Goal: Information Seeking & Learning: Check status

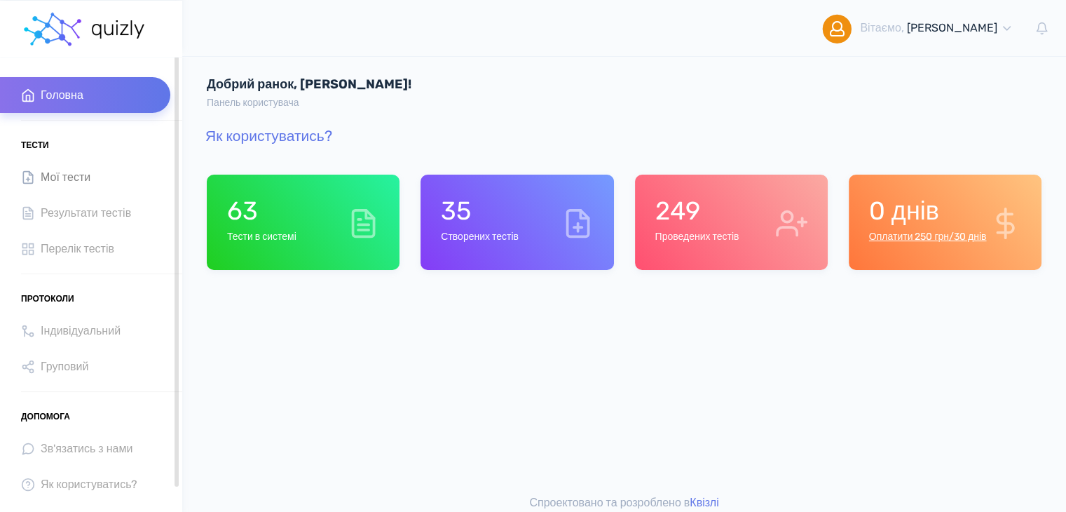
click at [102, 189] on link "Мої тести" at bounding box center [85, 177] width 170 height 36
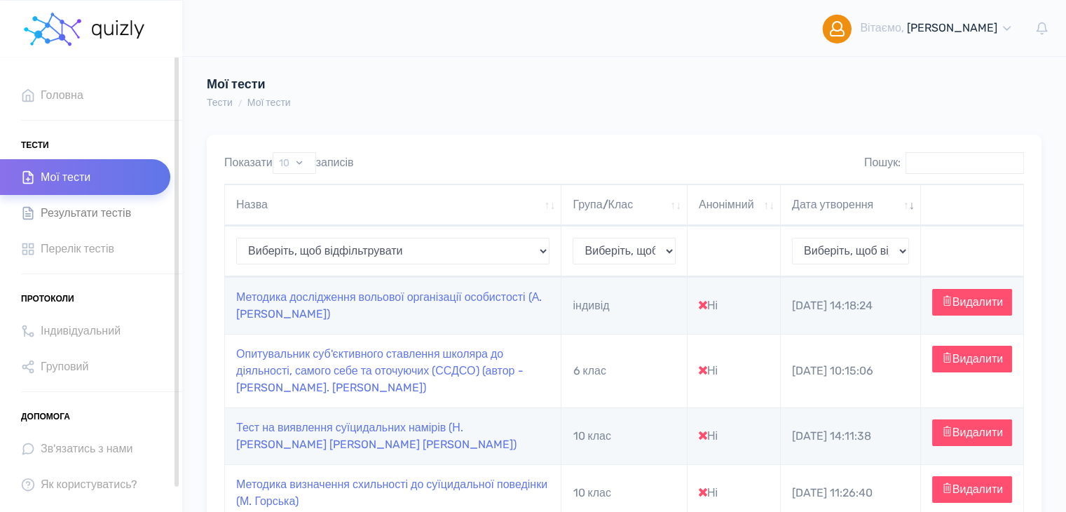
click at [84, 211] on span "Результати тестів" at bounding box center [86, 212] width 90 height 19
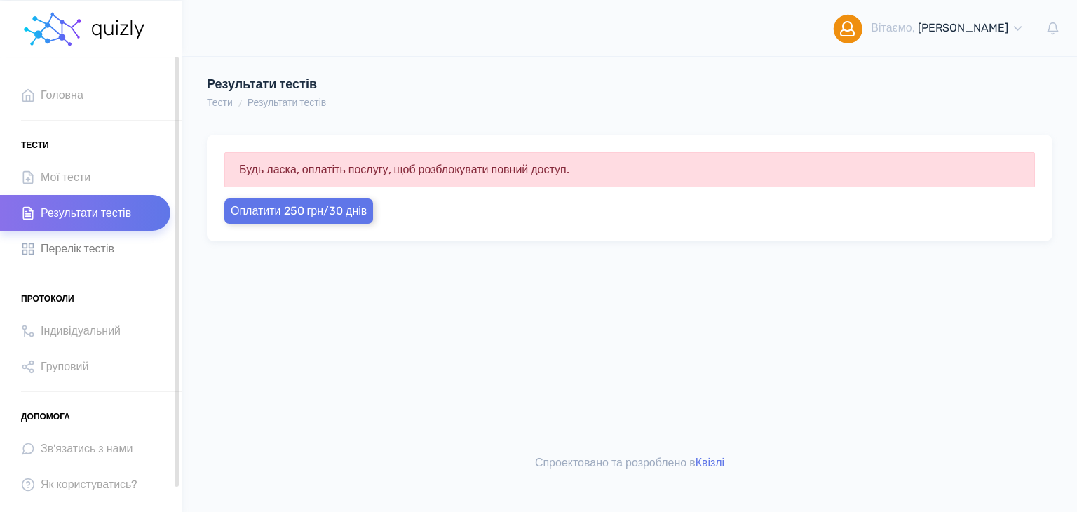
click at [80, 252] on span "Перелік тестів" at bounding box center [78, 248] width 74 height 19
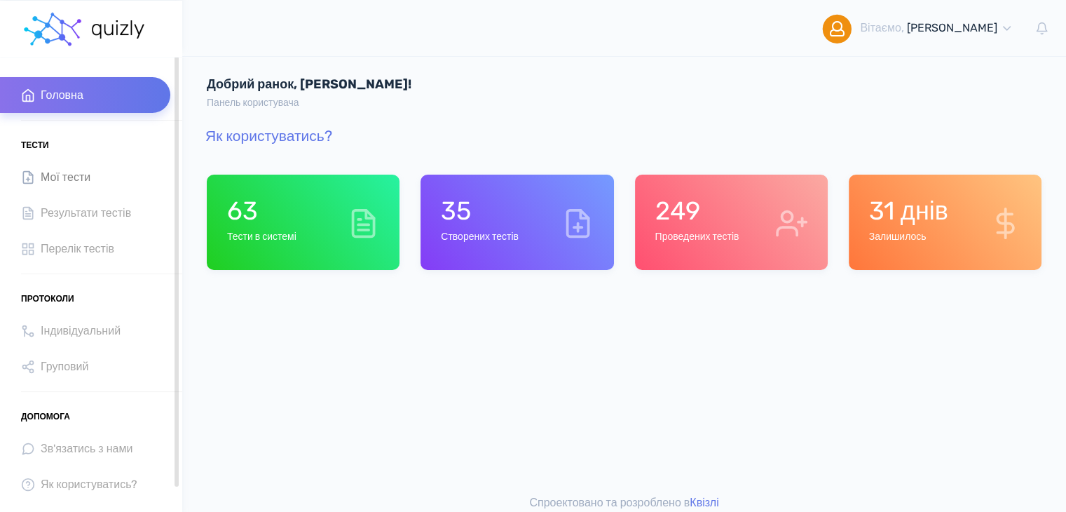
click at [79, 170] on span "Мої тести" at bounding box center [66, 177] width 50 height 19
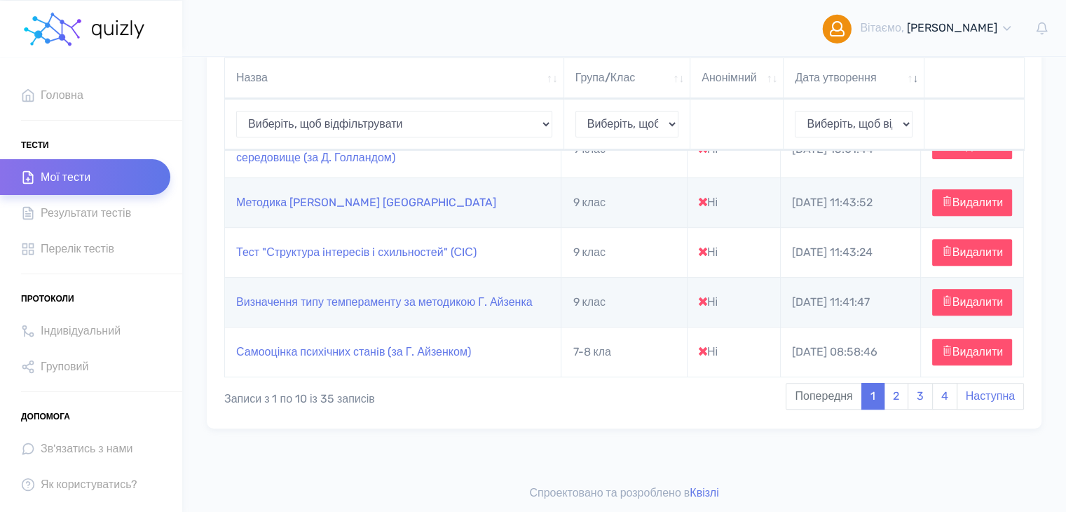
scroll to position [568, 0]
click at [897, 393] on link "2" at bounding box center [896, 396] width 25 height 27
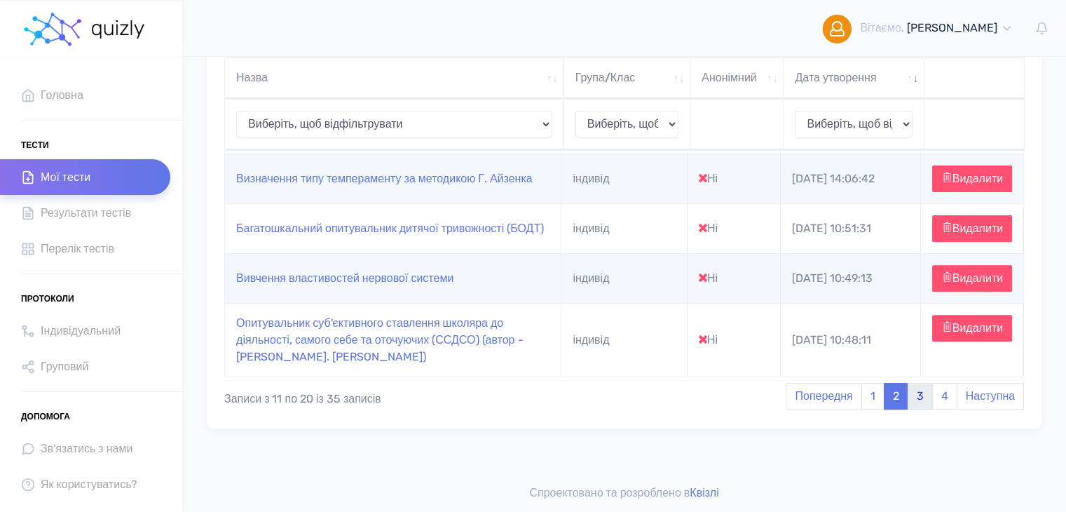
click at [921, 388] on link "3" at bounding box center [920, 396] width 25 height 27
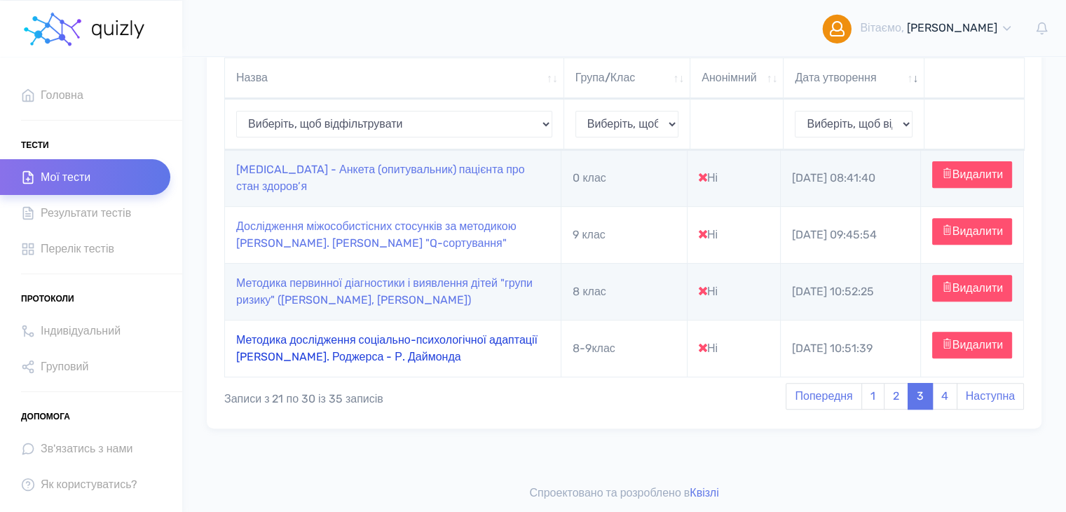
click at [356, 347] on link "Методика дослідження соціально-психологічної адаптації [PERSON_NAME]. Роджерса …" at bounding box center [386, 348] width 301 height 30
type input "https://quizly.com.ua/quiz/55aHooI6Ozdkc"
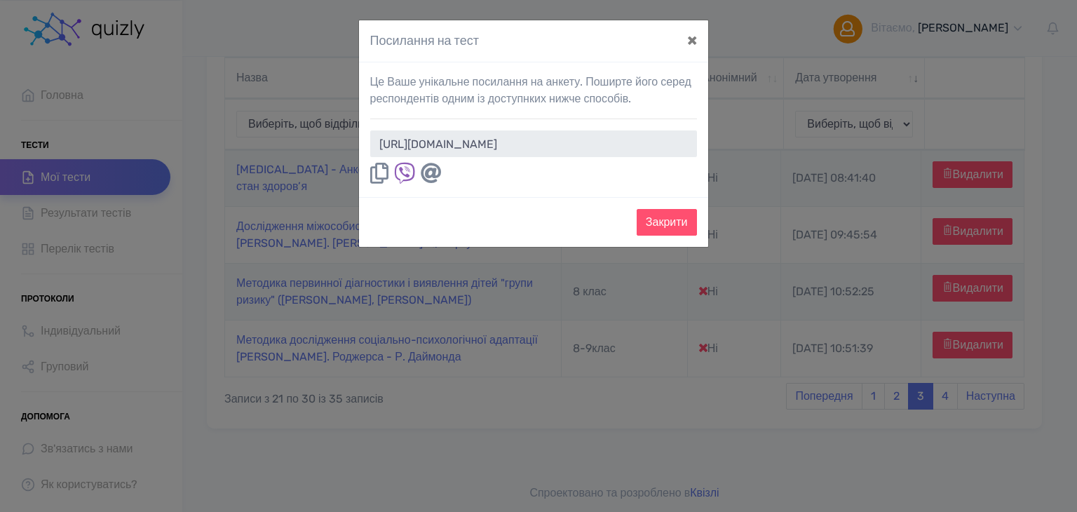
click at [376, 182] on icon at bounding box center [379, 173] width 18 height 21
click at [688, 43] on button "×" at bounding box center [692, 39] width 32 height 39
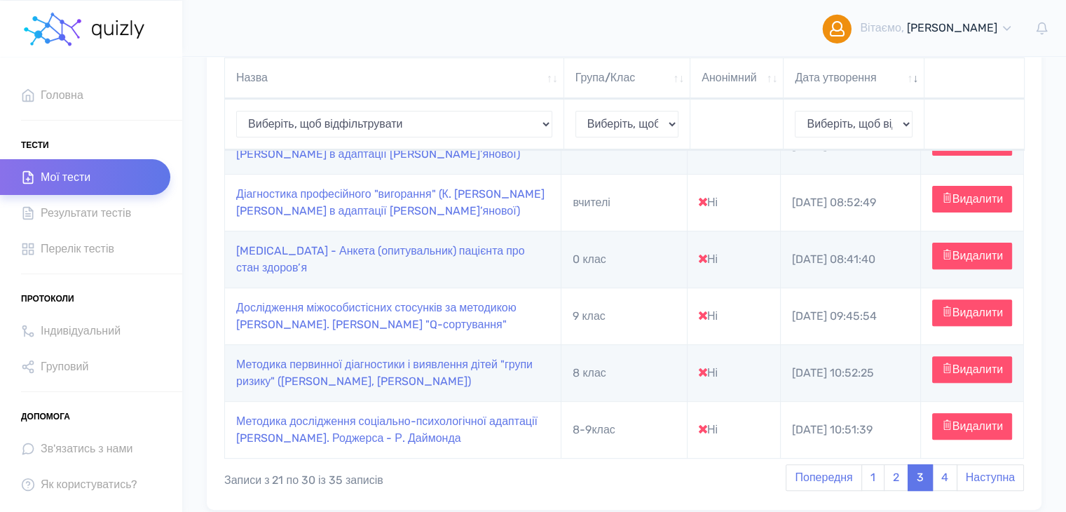
scroll to position [491, 0]
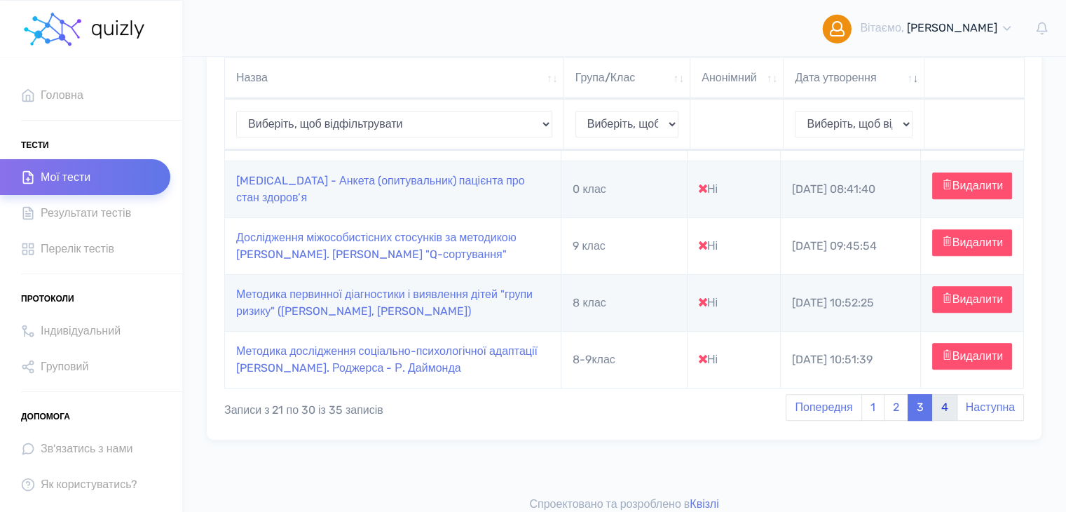
click at [945, 421] on link "4" at bounding box center [944, 407] width 25 height 27
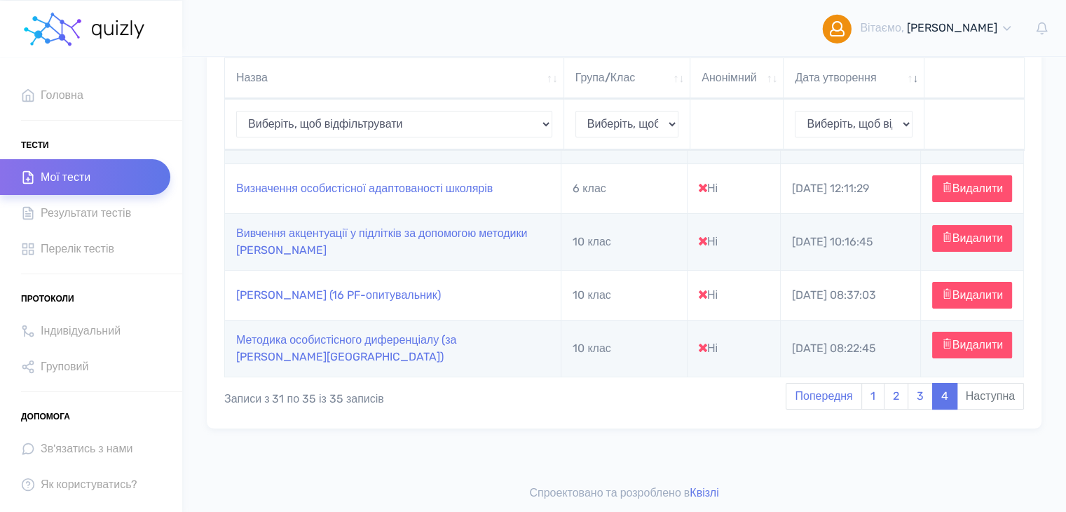
scroll to position [230, 0]
click at [671, 121] on select "Виберіть, щоб відфільтрувати 10 клас 6 клас 8-9клас 8 клас 9 клас 0 клас вчител…" at bounding box center [628, 124] width 104 height 27
select select "6 клас"
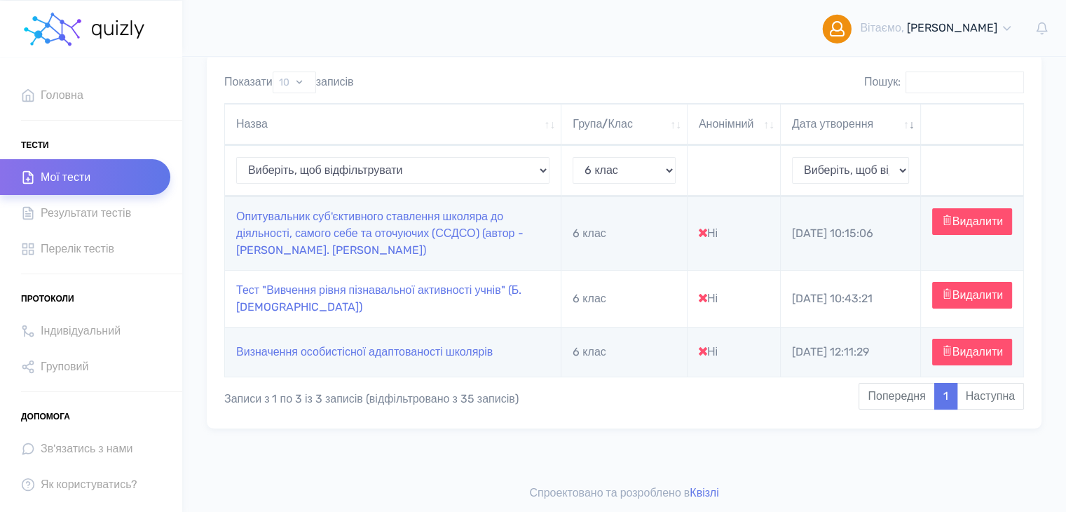
scroll to position [34, 0]
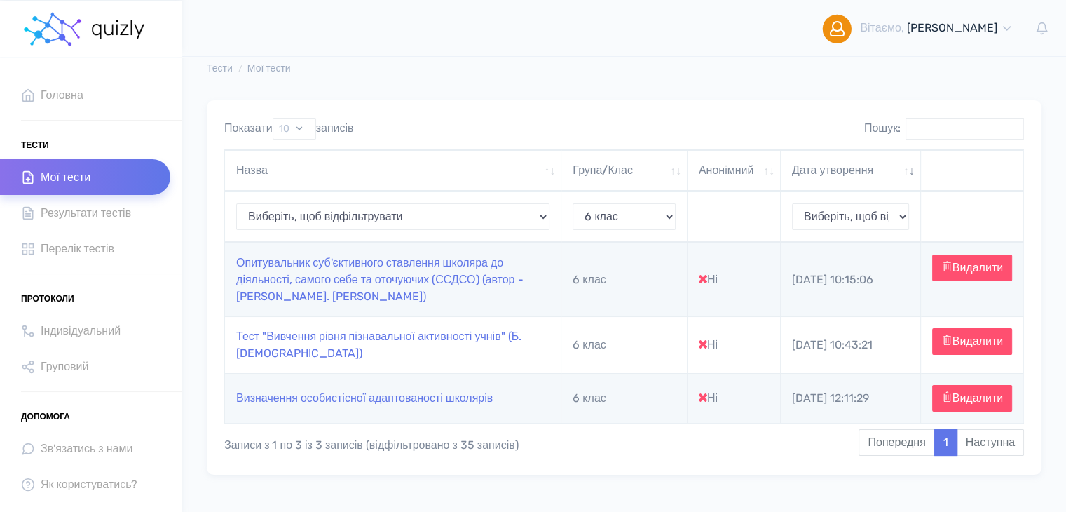
click at [606, 215] on select "Виберіть, щоб відфільтрувати 10 клас 6 клас 8-9клас 8 клас 9 клас 0 клас вчител…" at bounding box center [624, 216] width 103 height 27
select select "7 клас"
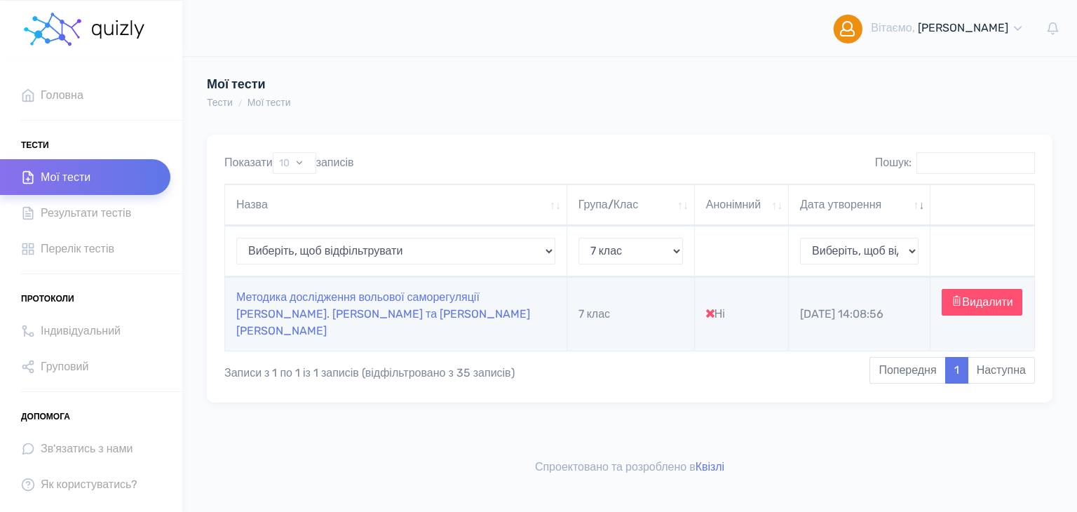
click at [607, 252] on select "Виберіть, щоб відфільтрувати 10 клас 6 клас 8-9клас 8 клас 9 клас 0 клас вчител…" at bounding box center [630, 251] width 104 height 27
select select "7-8 кла"
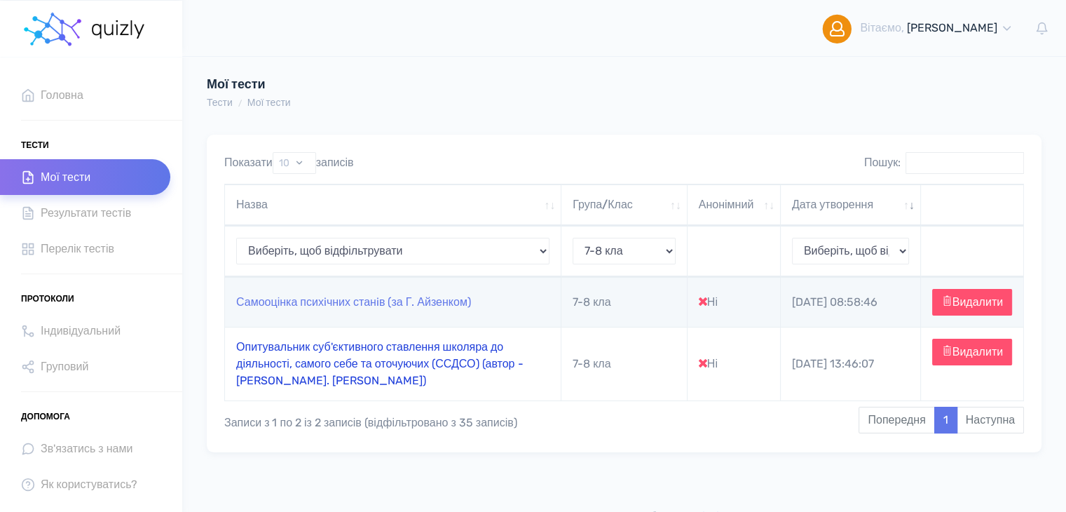
click at [428, 367] on link "Опитувальник суб'єктивного ставлення школяра до діяльності, самого себе та оточ…" at bounding box center [379, 363] width 287 height 47
type input "https://quizly.com.ua/quiz/418f4X4peeDGA"
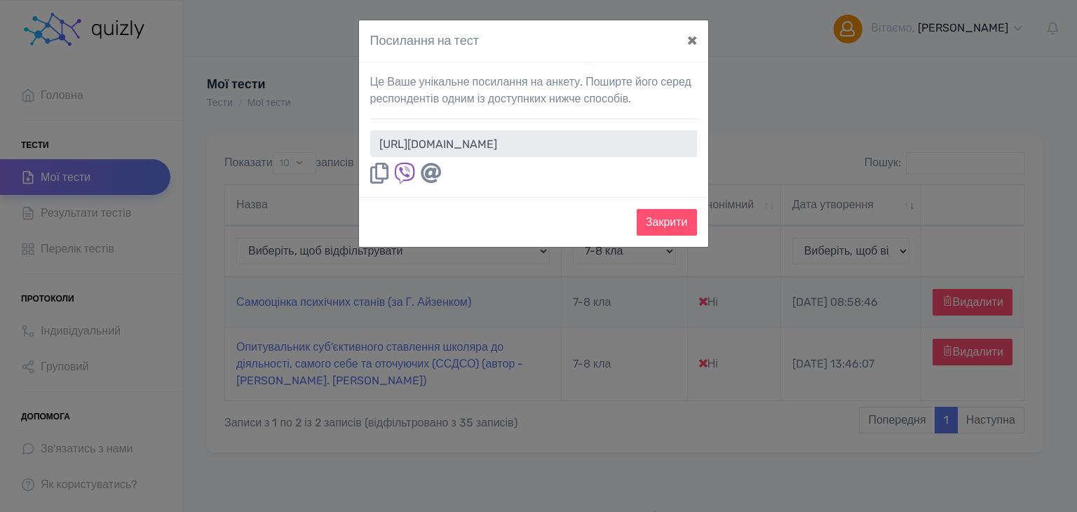
click at [379, 169] on icon at bounding box center [379, 173] width 18 height 21
click at [693, 42] on button "×" at bounding box center [692, 39] width 32 height 39
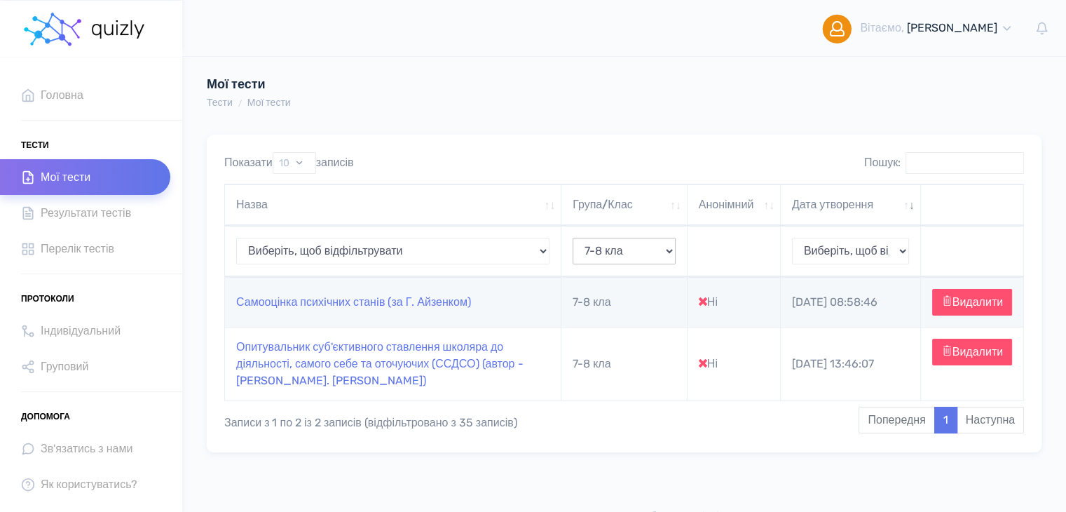
click at [605, 253] on select "Виберіть, щоб відфільтрувати 10 клас 6 клас 8-9клас 8 клас 9 клас 0 клас вчител…" at bounding box center [624, 251] width 103 height 27
click at [456, 452] on div "Показати 10 25 50 100 записів Пошук: Назва Група/Клас Анонімний Дата утворення …" at bounding box center [624, 294] width 835 height 318
drag, startPoint x: 611, startPoint y: 247, endPoint x: 609, endPoint y: 258, distance: 10.7
click at [611, 247] on select "Виберіть, щоб відфільтрувати 10 клас 6 клас 8-9клас 8 клас 9 клас 0 клас вчител…" at bounding box center [624, 251] width 103 height 27
select select "6 клас"
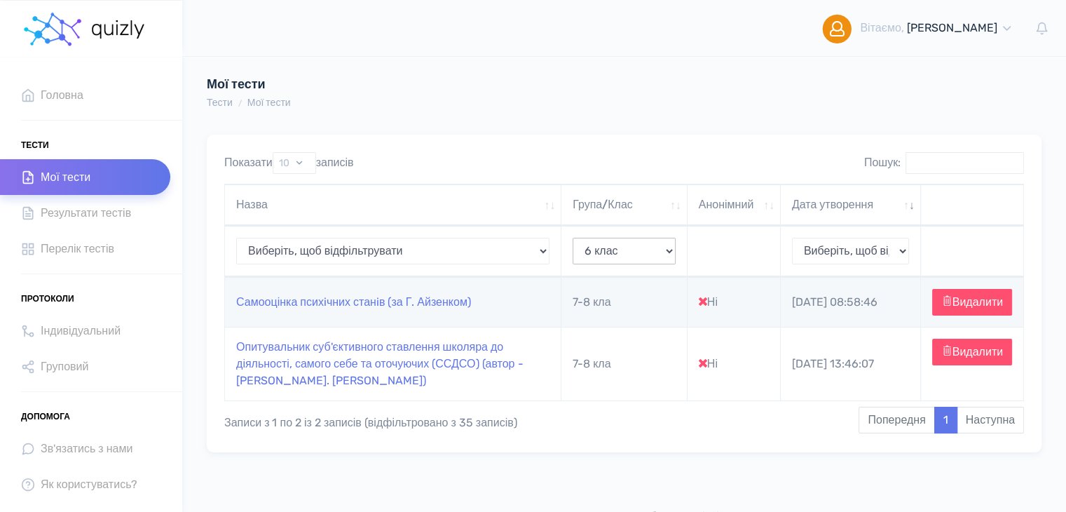
select select "6 клас"
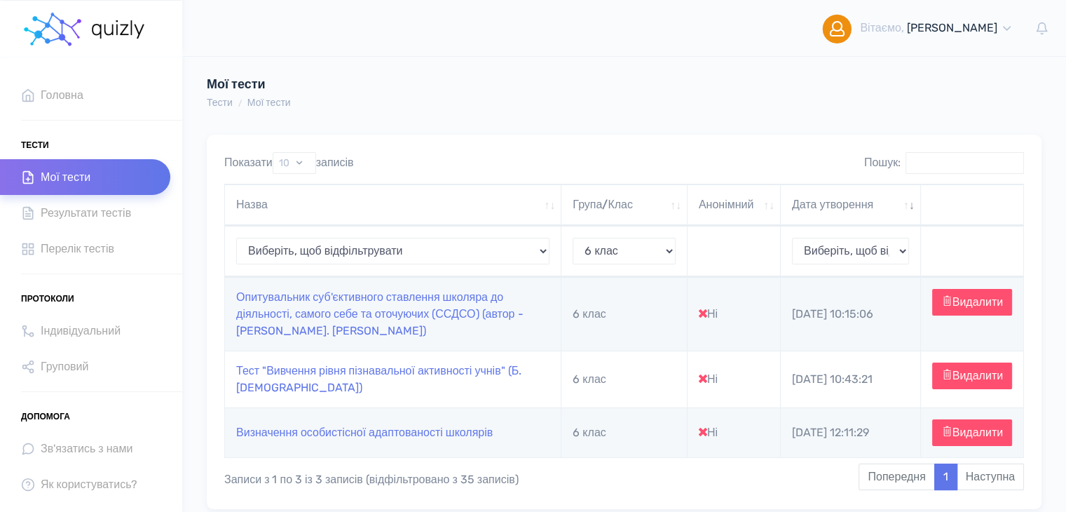
scroll to position [70, 0]
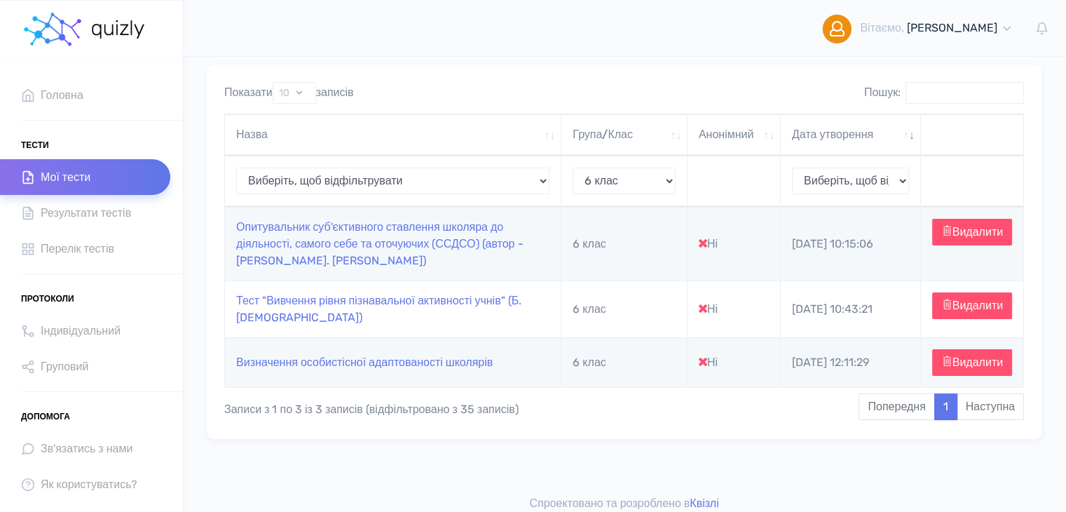
click at [633, 183] on select "Виберіть, щоб відфільтрувати 10 клас 6 клас 8-9клас 8 клас 9 клас 0 клас вчител…" at bounding box center [624, 181] width 103 height 27
click at [79, 250] on span "Перелік тестів" at bounding box center [78, 248] width 74 height 19
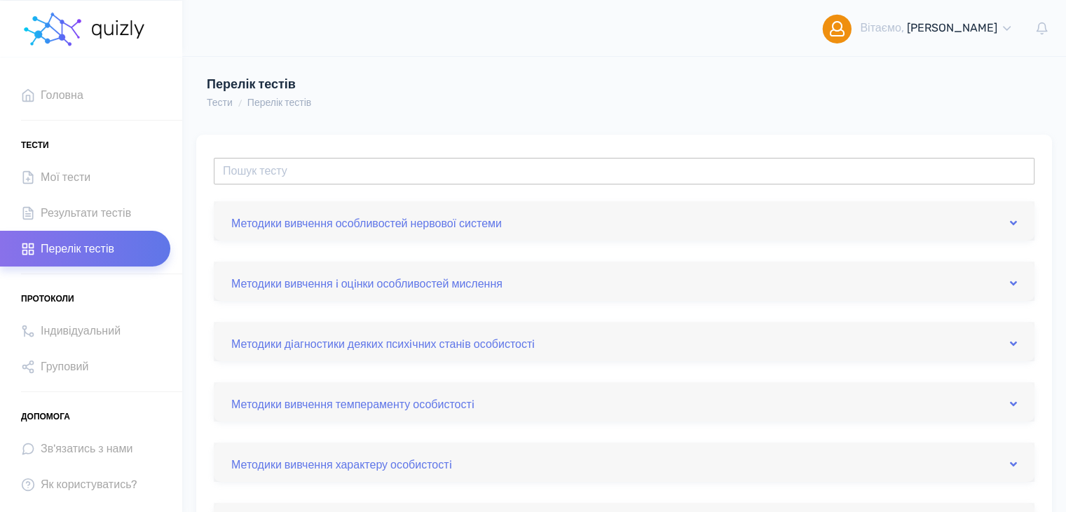
click at [309, 166] on input "text" at bounding box center [624, 171] width 821 height 27
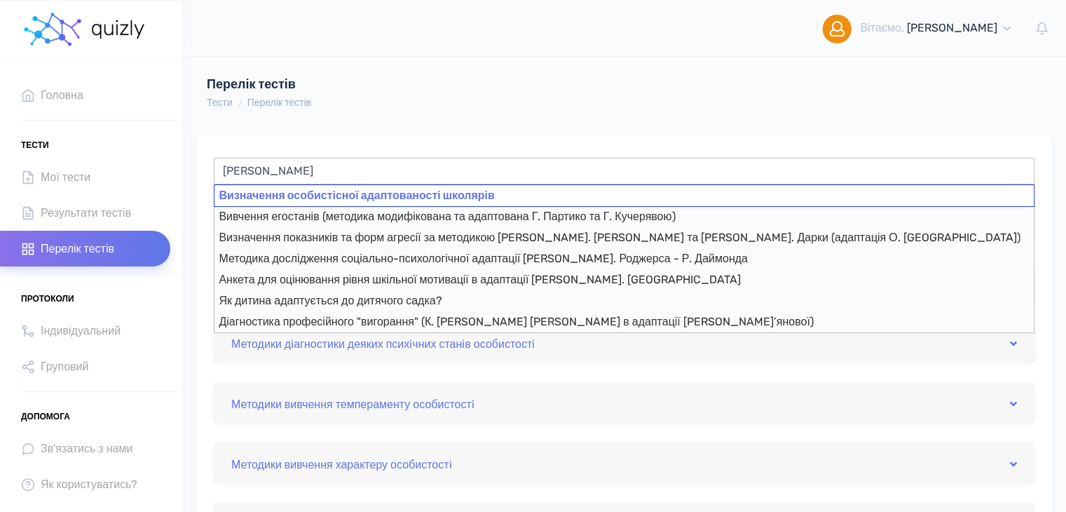
click at [491, 188] on div "Визначення особистісної адаптованості школярів" at bounding box center [624, 195] width 821 height 22
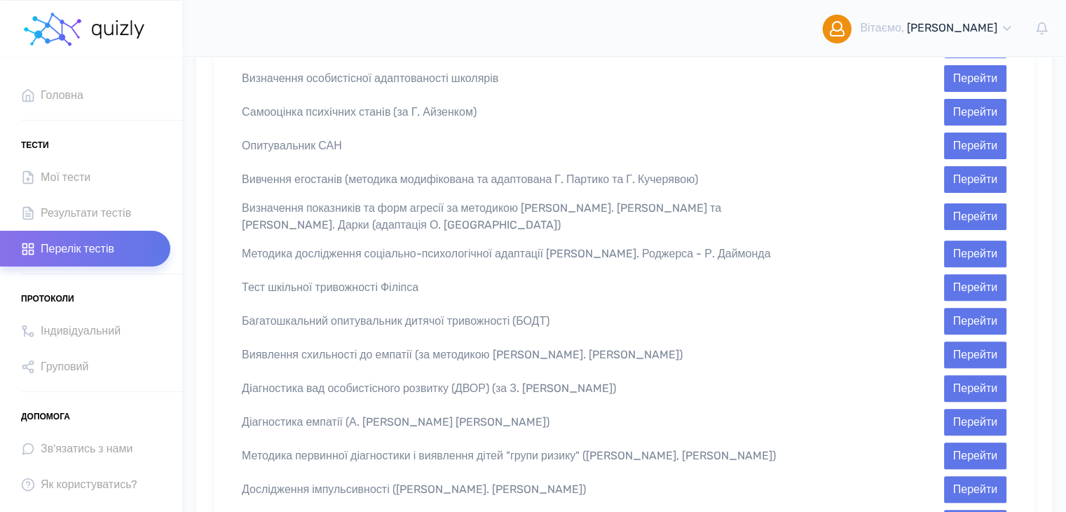
scroll to position [433, 0]
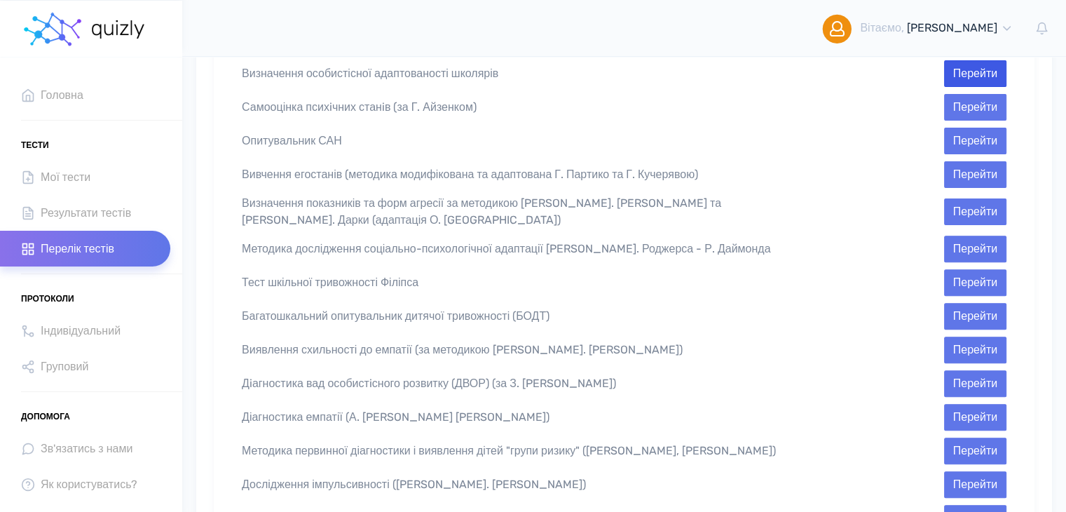
type input "Визначення особистісної адаптованості школярів"
click at [979, 69] on button "Перейти" at bounding box center [975, 73] width 62 height 27
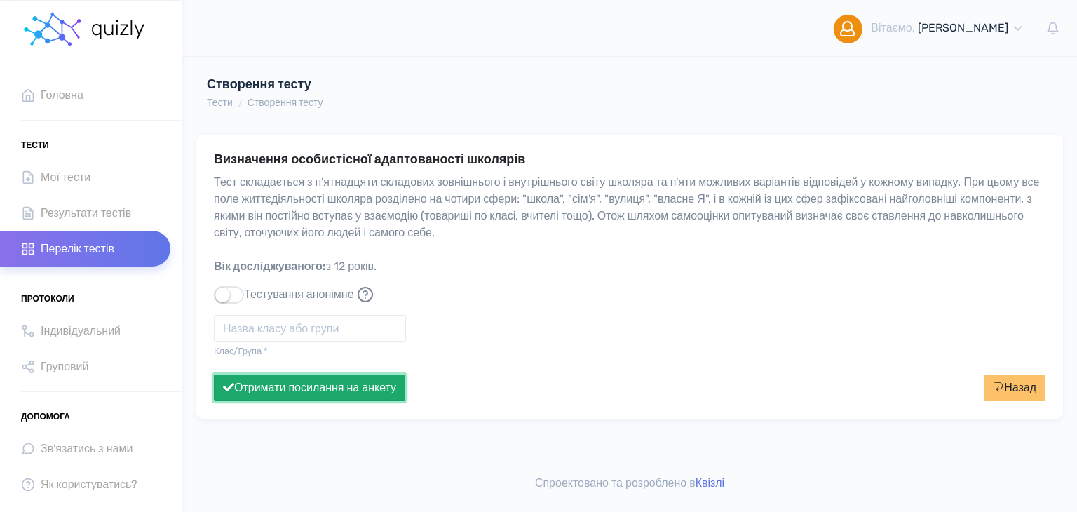
click at [265, 383] on button "Отримати посилання на анкету" at bounding box center [309, 387] width 191 height 27
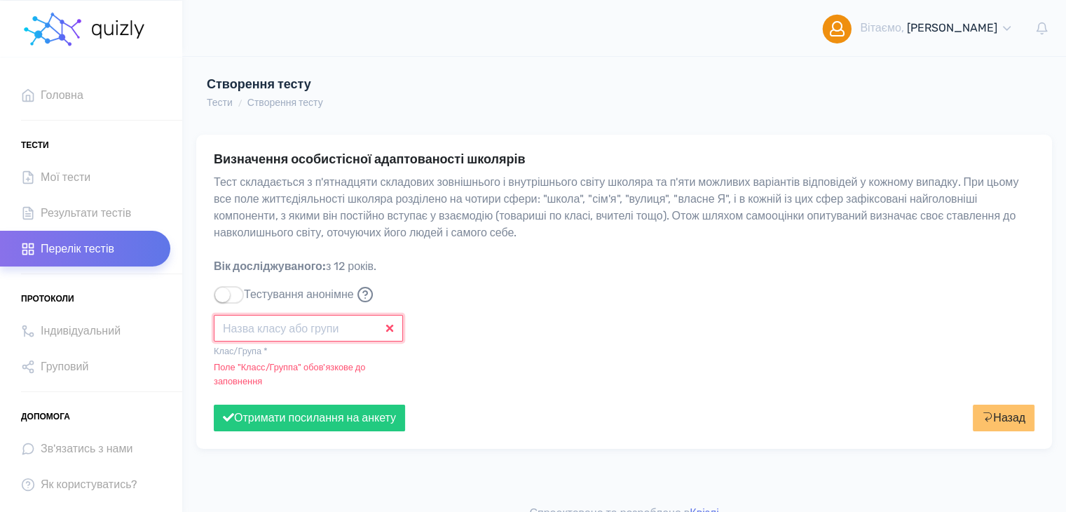
click at [266, 336] on input "text" at bounding box center [308, 328] width 189 height 27
type input "7"
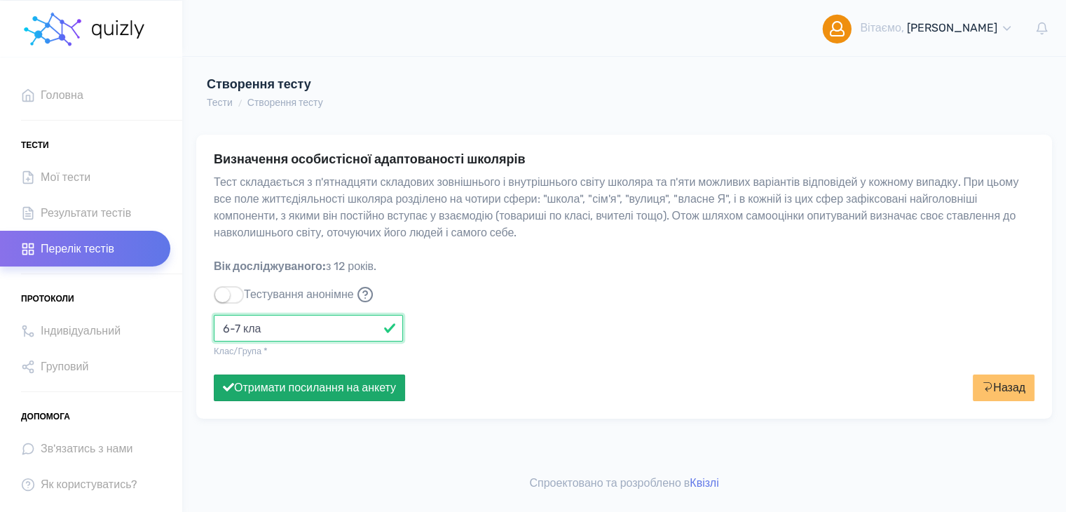
type input "6-7 кла"
click at [261, 390] on button "Отримати посилання на анкету" at bounding box center [309, 387] width 191 height 27
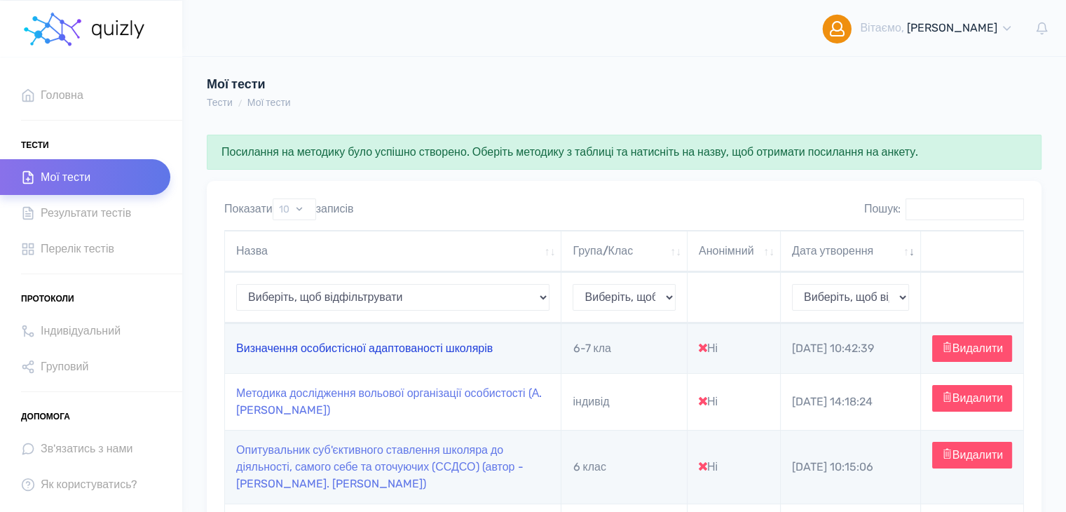
click at [362, 355] on link "Визначення особистісної адаптованості школярів" at bounding box center [364, 347] width 257 height 13
type input "[URL][DOMAIN_NAME]"
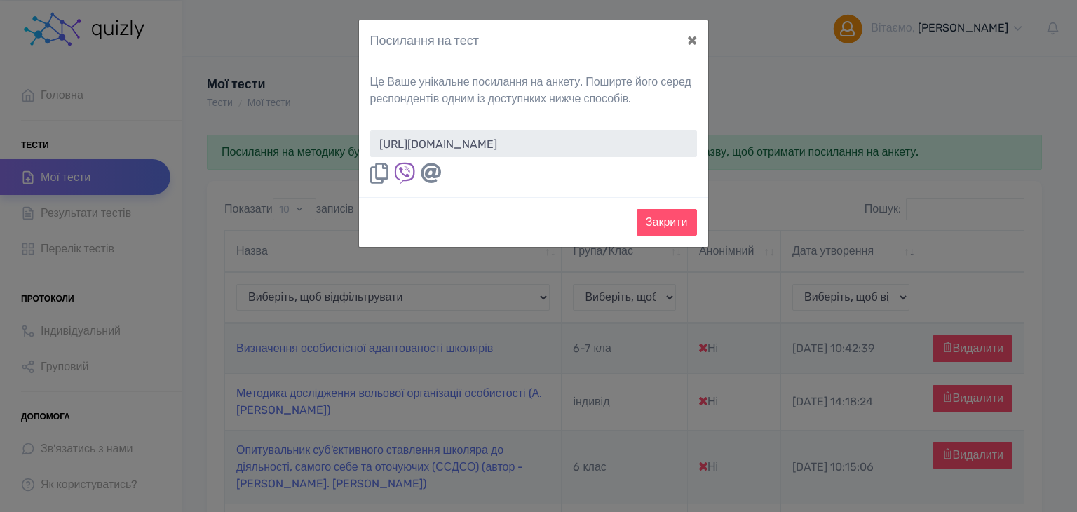
click at [379, 172] on icon at bounding box center [379, 173] width 18 height 21
click at [704, 34] on button "×" at bounding box center [692, 39] width 32 height 39
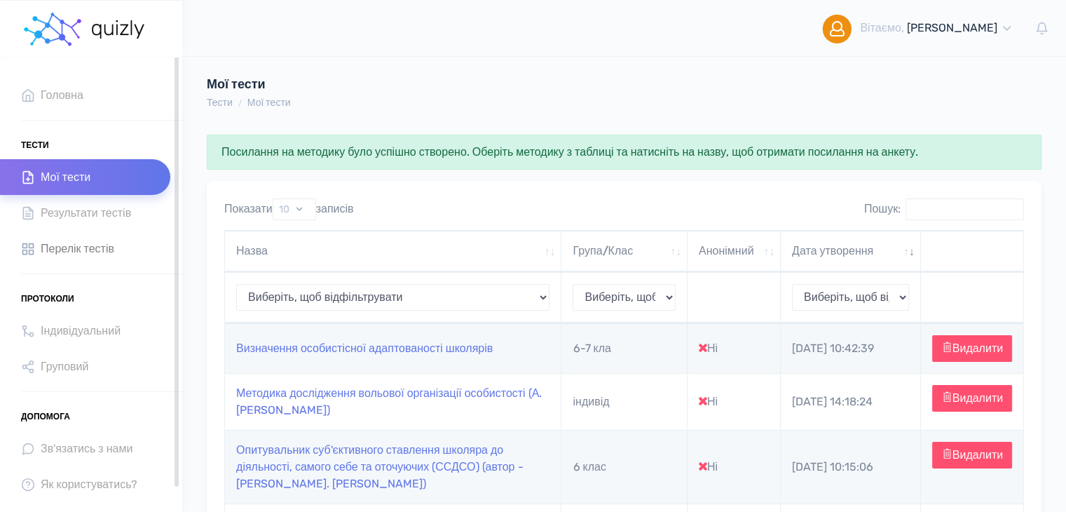
click at [78, 243] on span "Перелік тестів" at bounding box center [78, 248] width 74 height 19
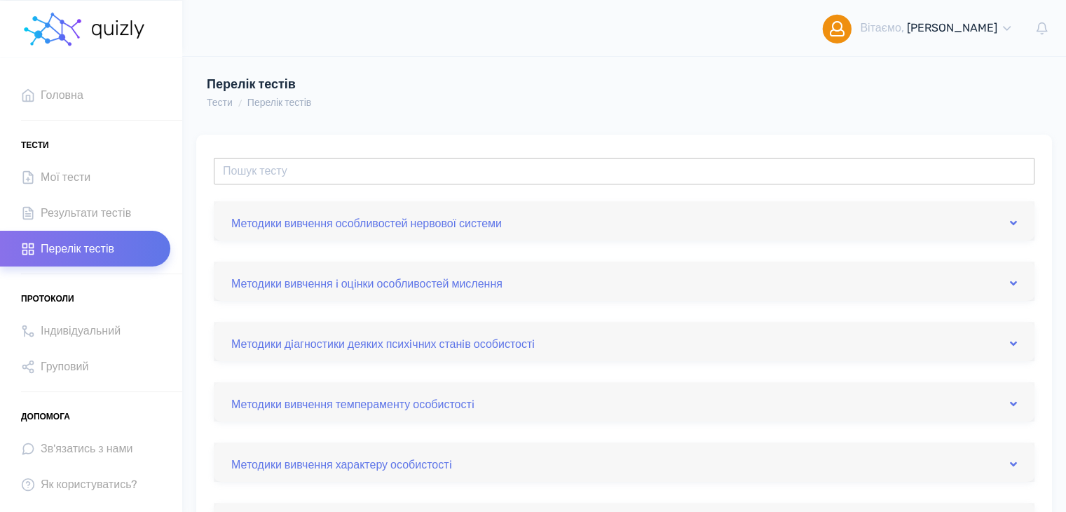
click at [247, 177] on input "text" at bounding box center [624, 171] width 821 height 27
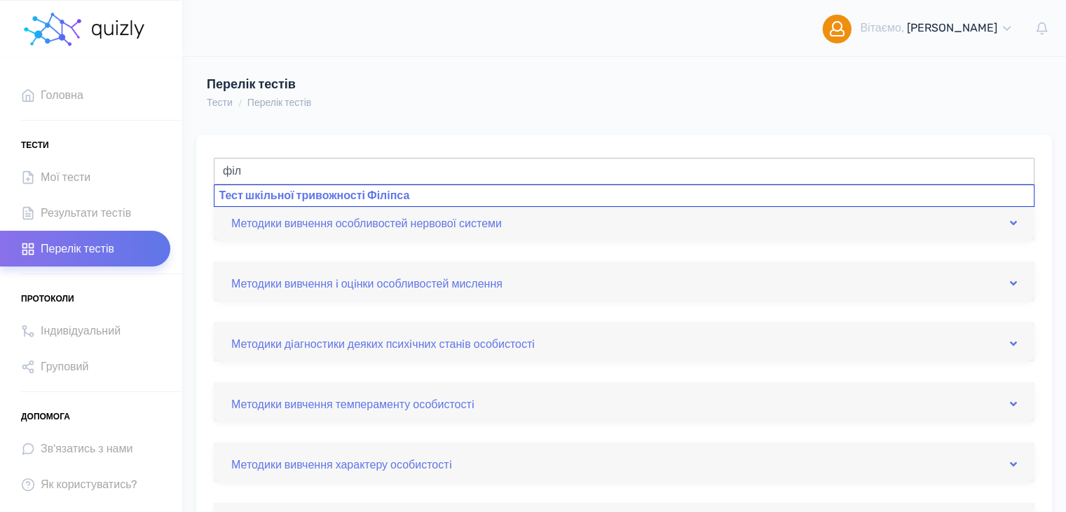
click at [288, 198] on div "Тест шкільної тривожності Філіпса" at bounding box center [624, 195] width 821 height 22
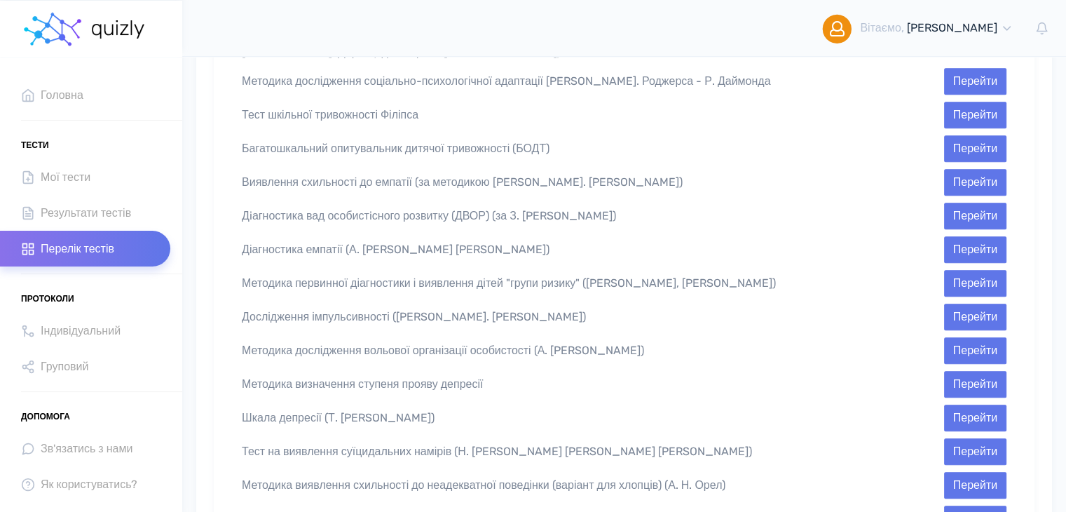
scroll to position [634, 0]
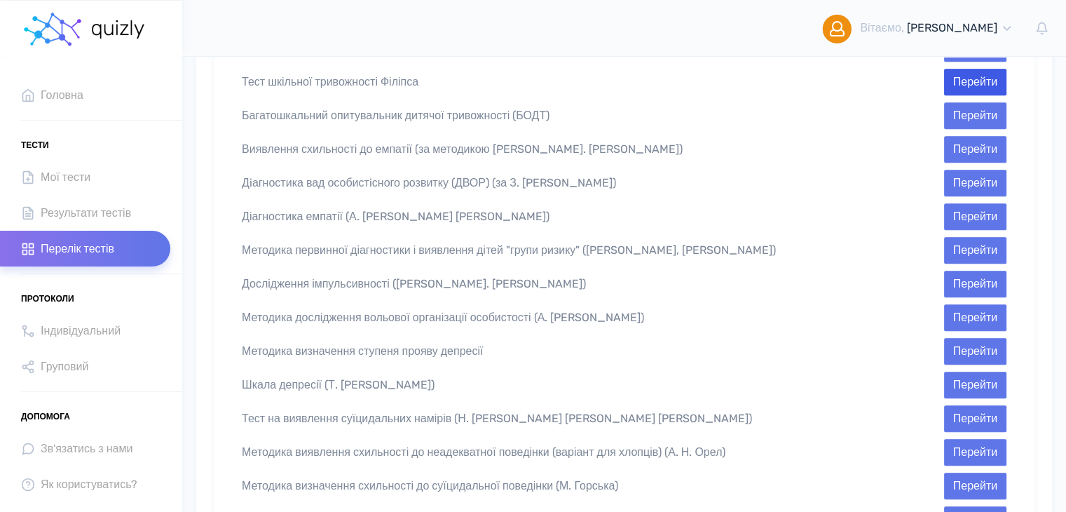
type input "Тест шкільної тривожності Філіпса"
click at [976, 69] on button "Перейти" at bounding box center [975, 82] width 62 height 27
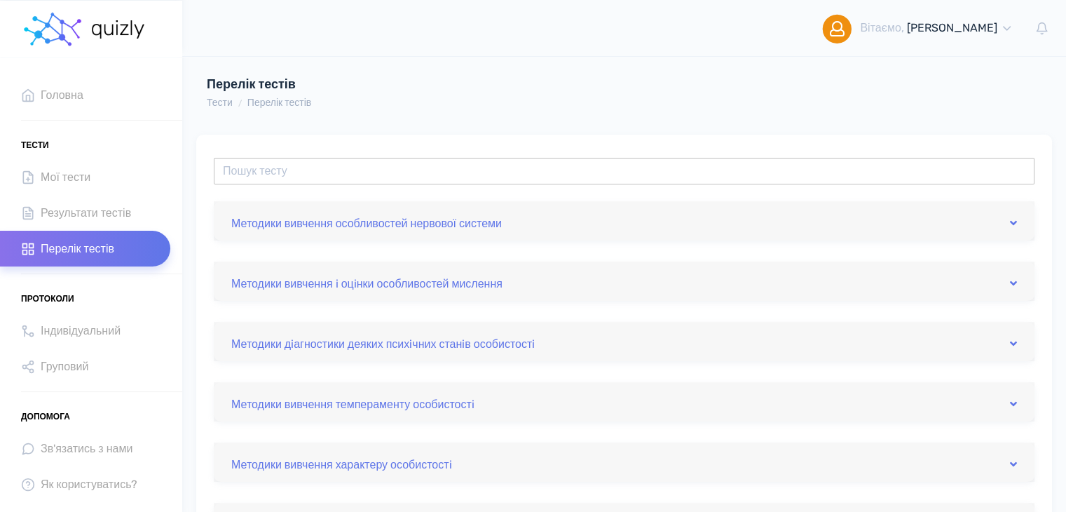
click at [244, 177] on input "text" at bounding box center [624, 171] width 821 height 27
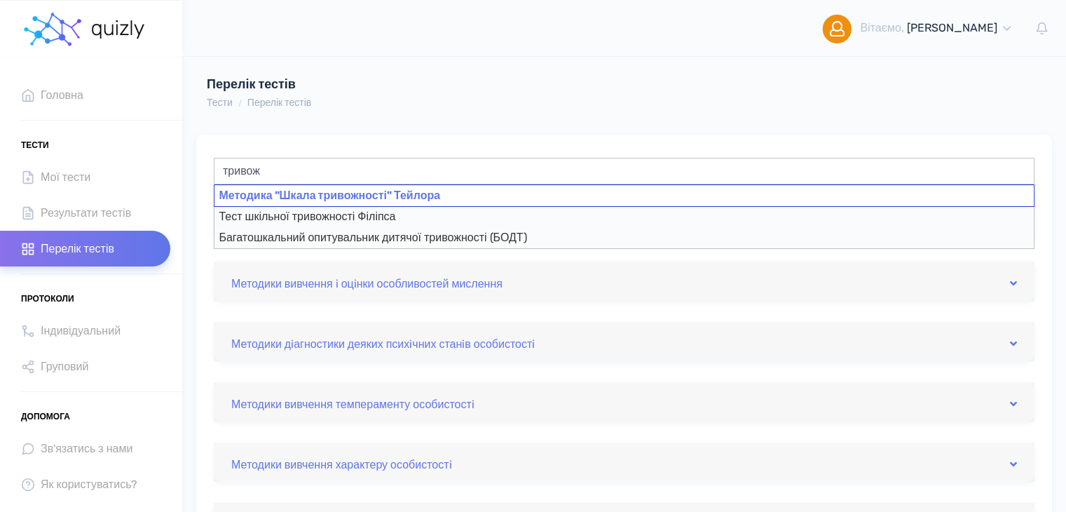
click at [345, 193] on div "Методика "Шкала тривожності" Тейлора" at bounding box center [624, 195] width 821 height 22
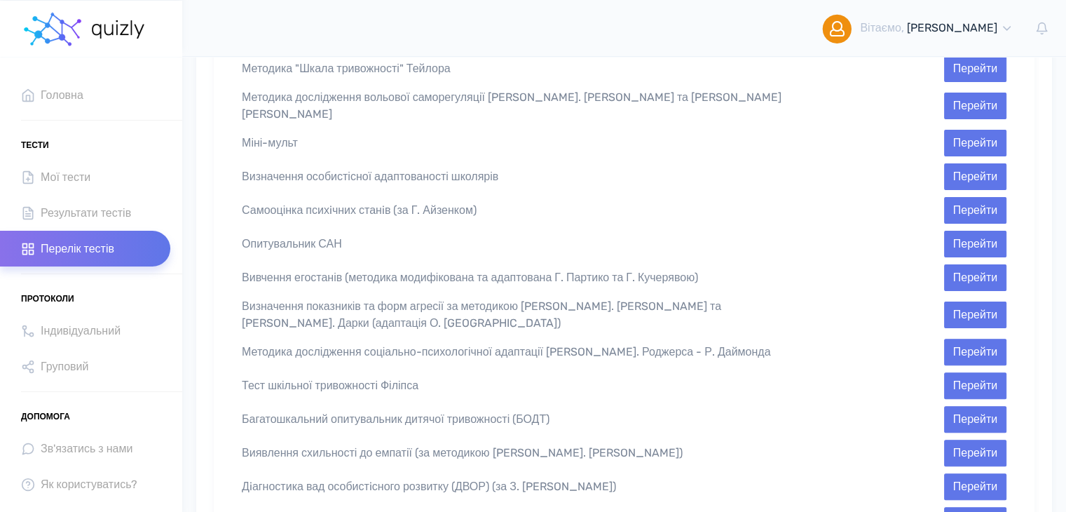
scroll to position [334, 0]
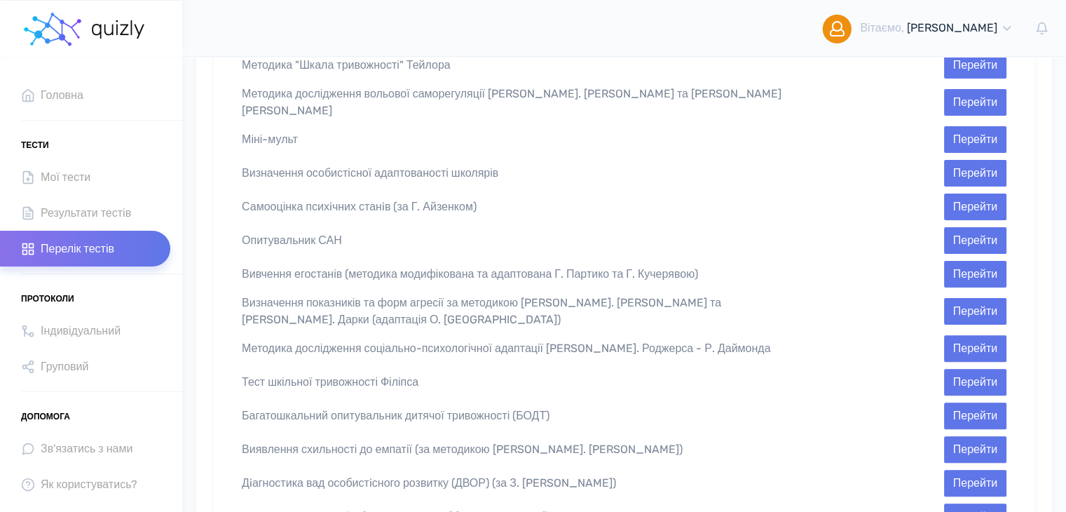
type input "Методика "Шкала тривожності" Тейлора"
click at [1007, 60] on div "Перейти" at bounding box center [919, 65] width 196 height 27
click at [1001, 62] on button "Перейти" at bounding box center [975, 65] width 62 height 27
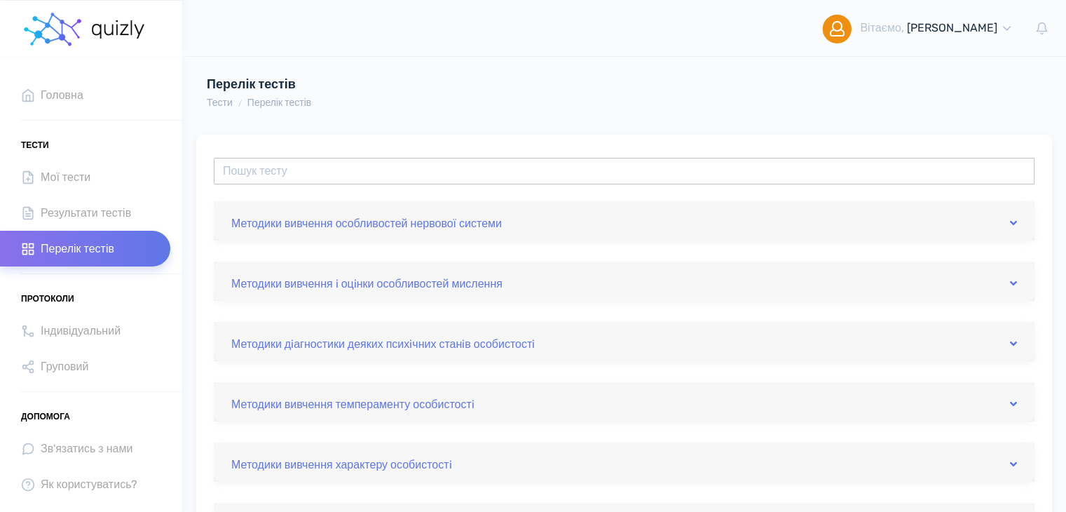
click at [298, 169] on input "text" at bounding box center [624, 171] width 821 height 27
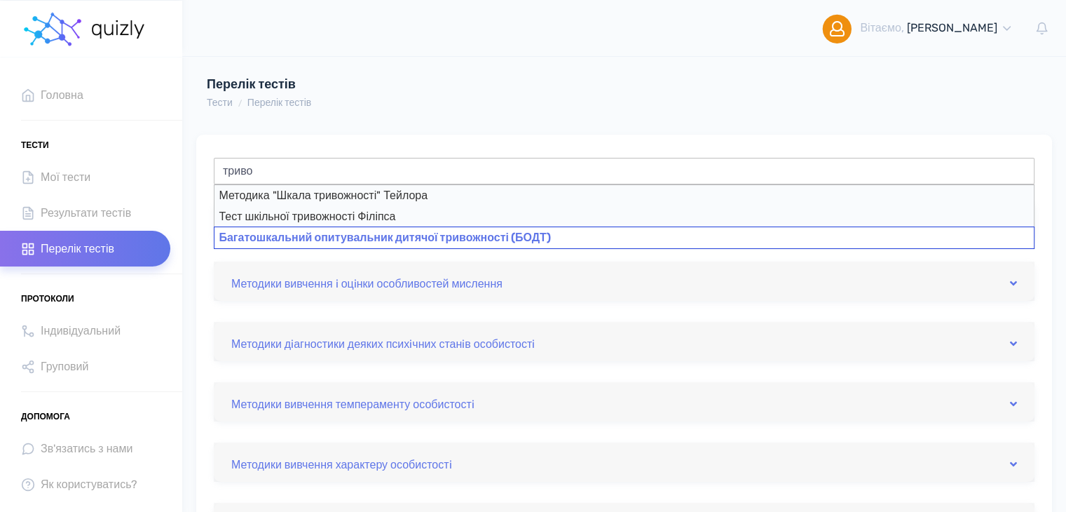
click at [300, 232] on div "Багатошкальний опитувальник дитячої тривожності (БОДТ)" at bounding box center [624, 237] width 821 height 22
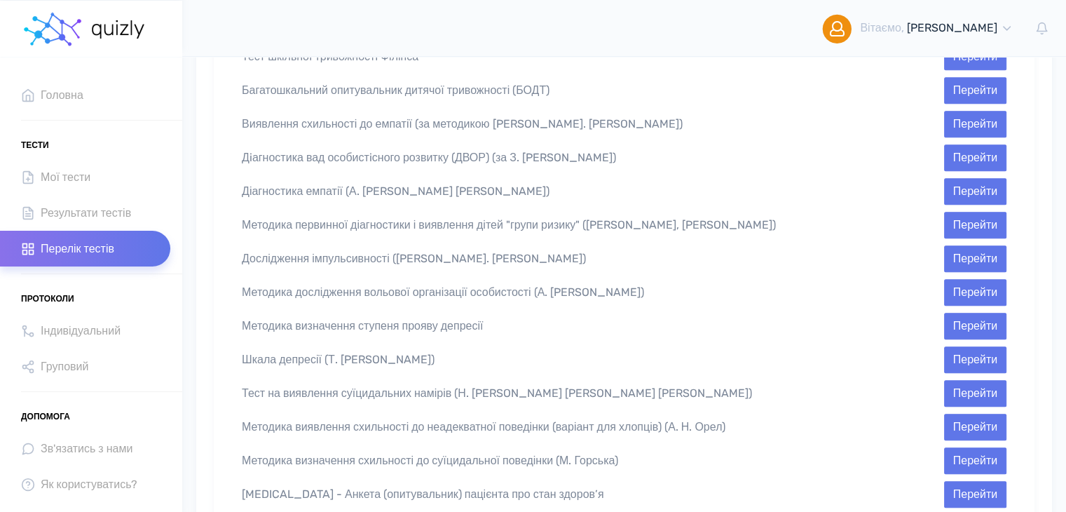
scroll to position [667, 0]
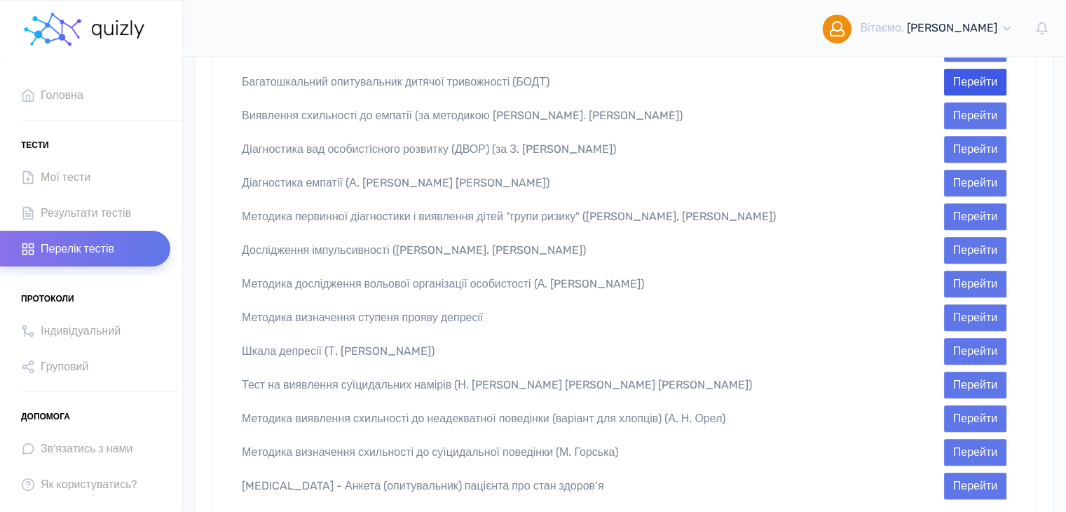
type input "Багатошкальний опитувальник дитячої тривожності (БОДТ)"
click at [969, 69] on button "Перейти" at bounding box center [975, 82] width 62 height 27
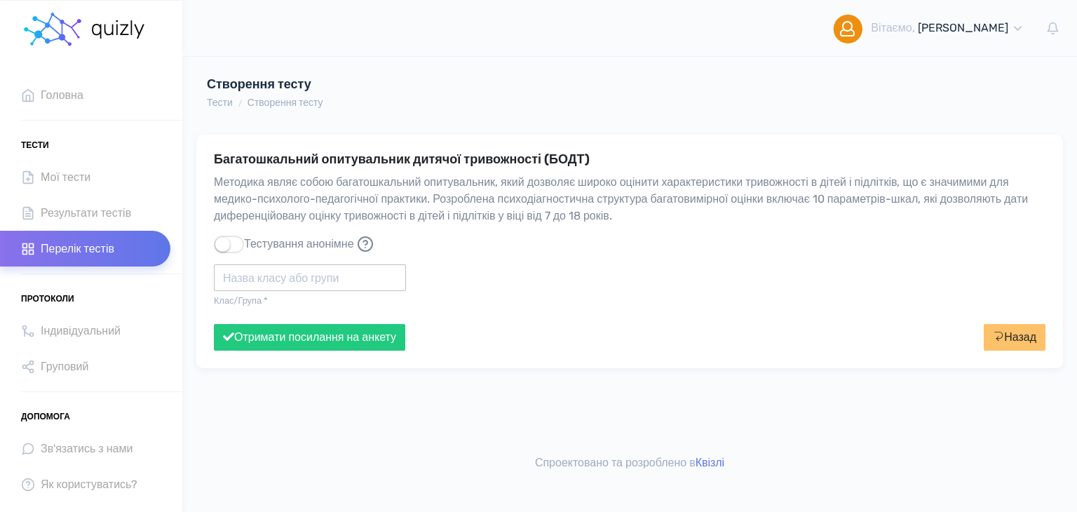
click at [280, 280] on input "text" at bounding box center [310, 277] width 192 height 27
click at [266, 300] on div "7 клас" at bounding box center [310, 302] width 192 height 22
type input "7 клас"
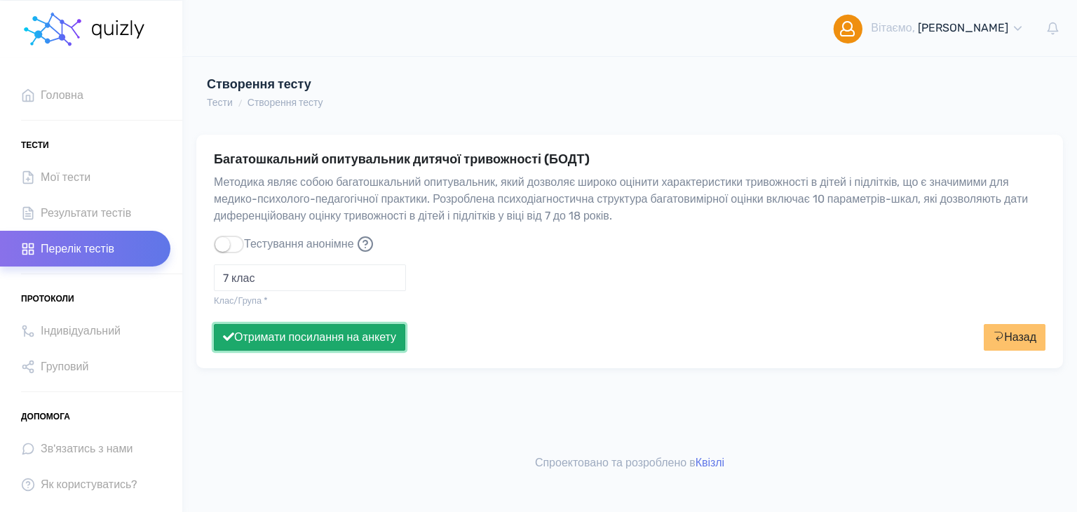
click at [263, 332] on button "Отримати посилання на анкету" at bounding box center [309, 337] width 191 height 27
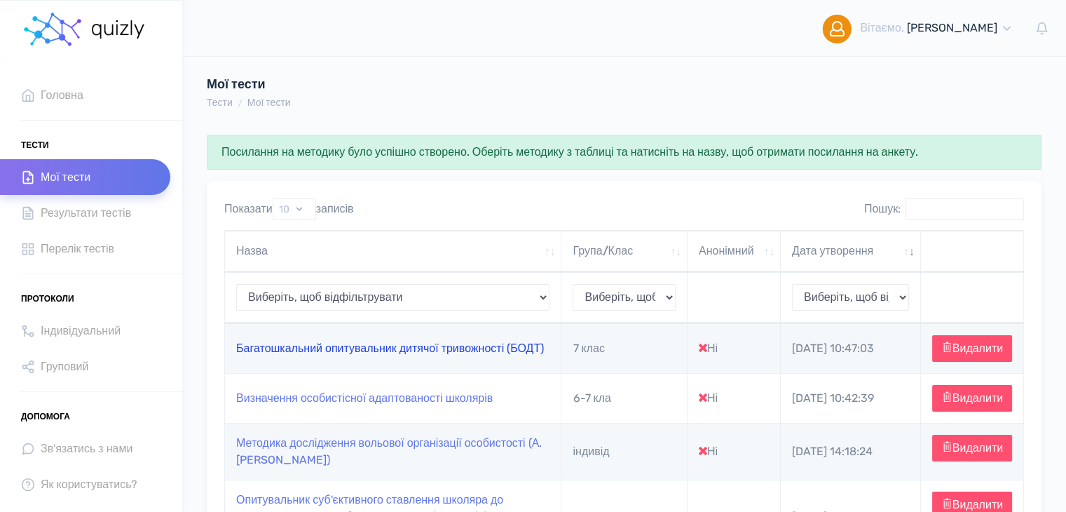
click at [471, 346] on link "Багатошкальний опитувальник дитячої тривожності (БОДТ)" at bounding box center [390, 347] width 308 height 13
type input "[URL][DOMAIN_NAME]"
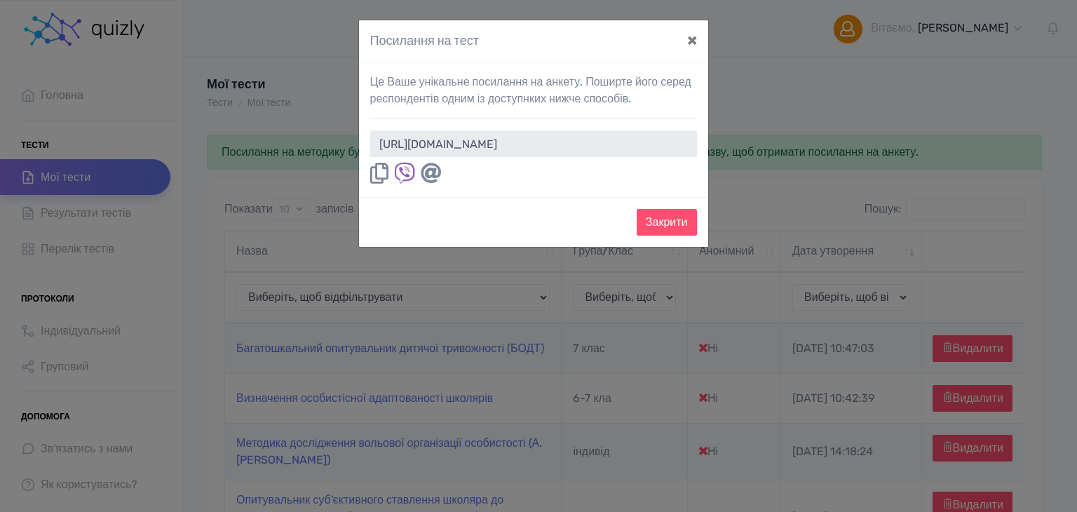
click at [379, 171] on icon at bounding box center [379, 173] width 18 height 21
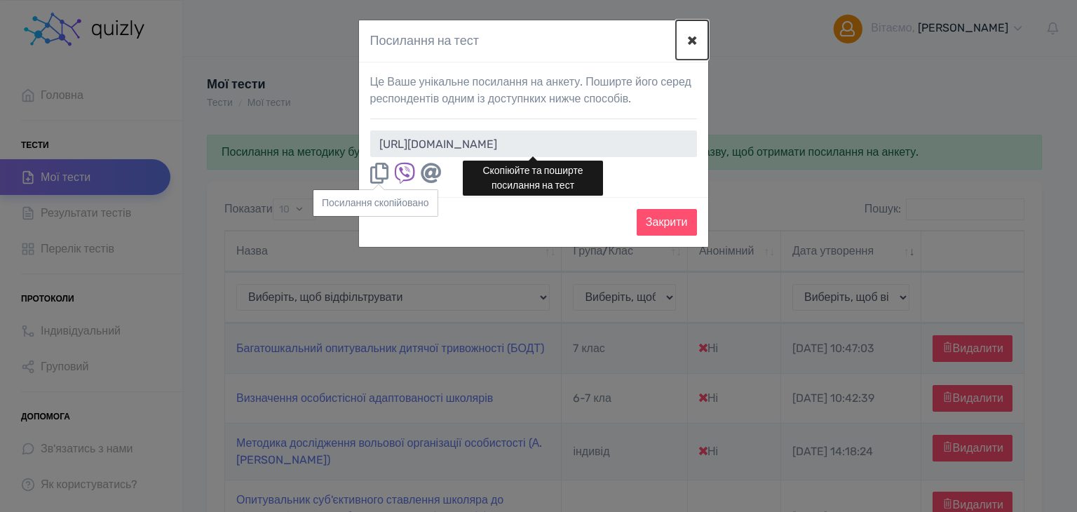
click at [692, 43] on button "×" at bounding box center [692, 39] width 32 height 39
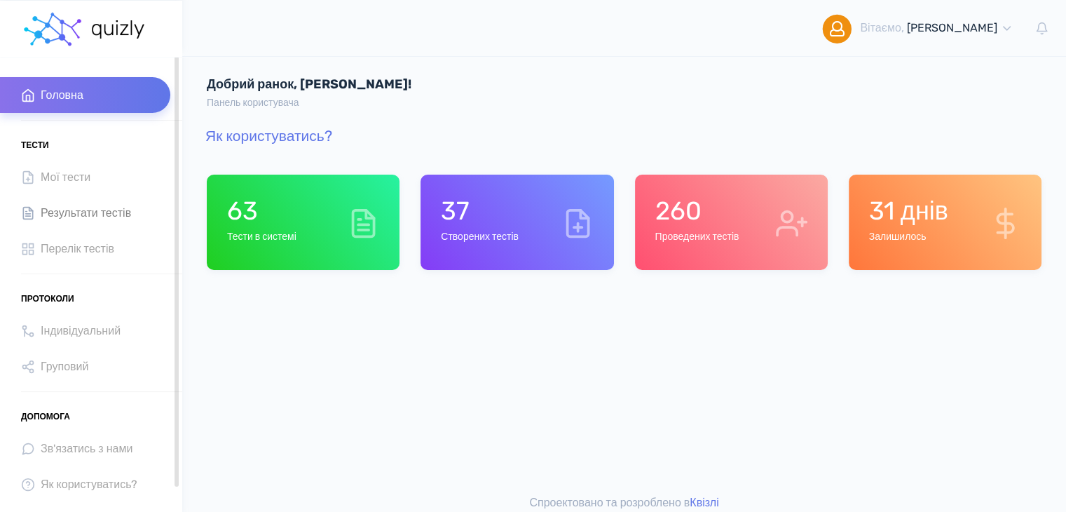
click at [34, 225] on link "Результати тестів" at bounding box center [85, 213] width 170 height 36
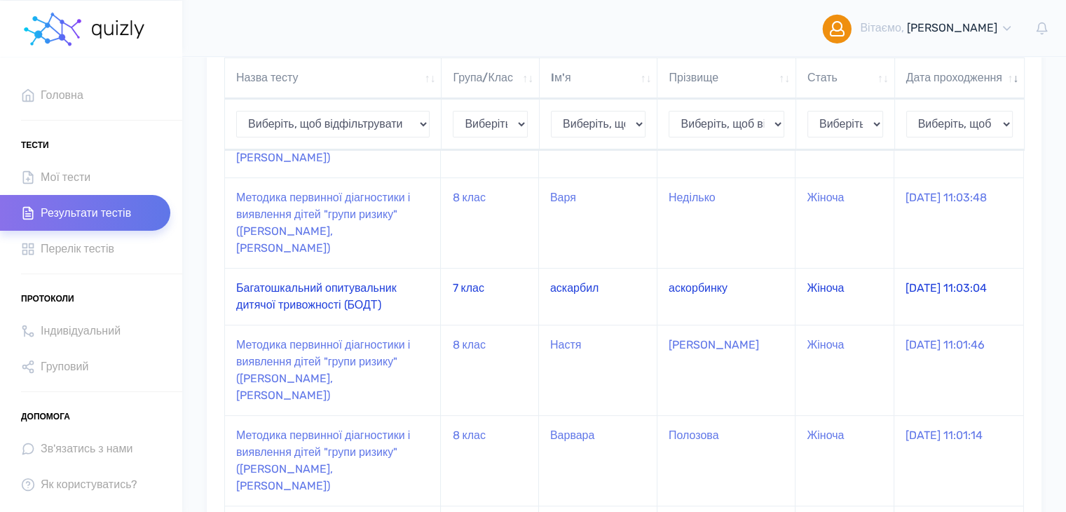
scroll to position [308, 0]
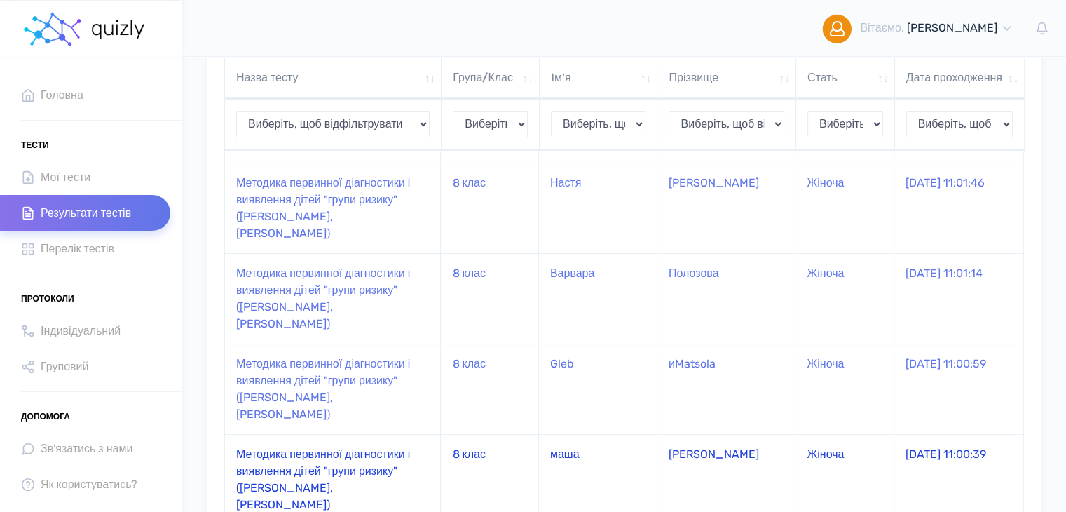
scroll to position [561, 0]
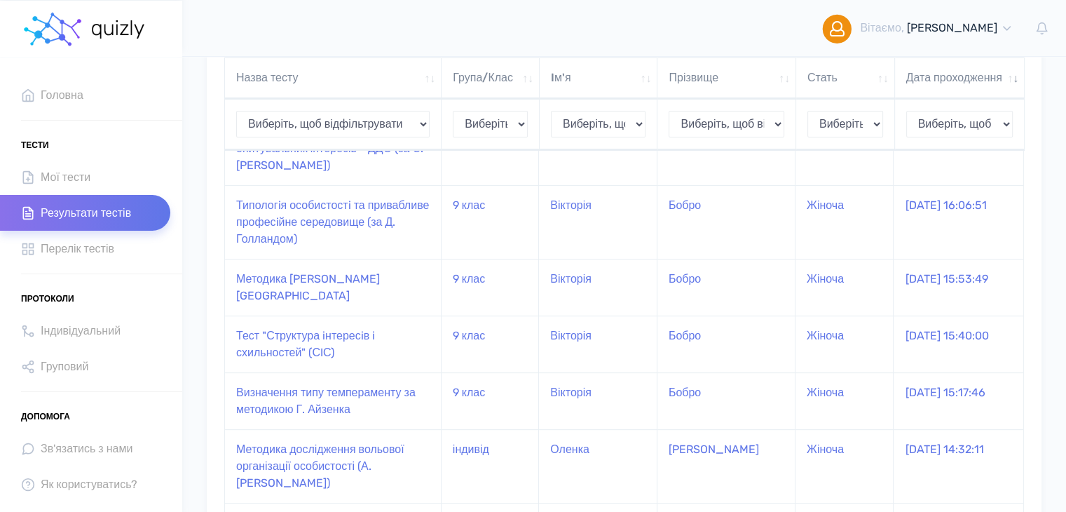
scroll to position [566, 0]
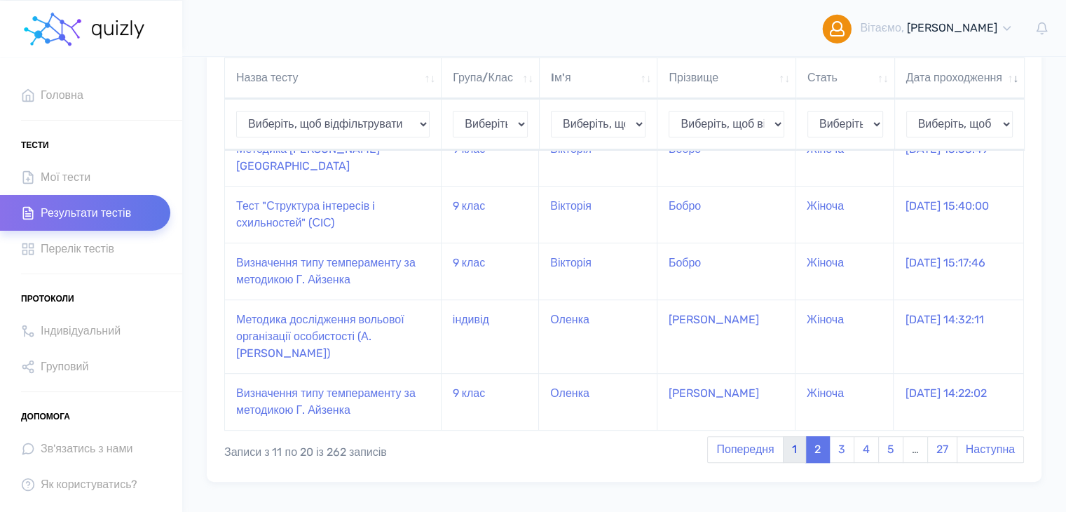
click at [792, 436] on link "1" at bounding box center [794, 449] width 23 height 27
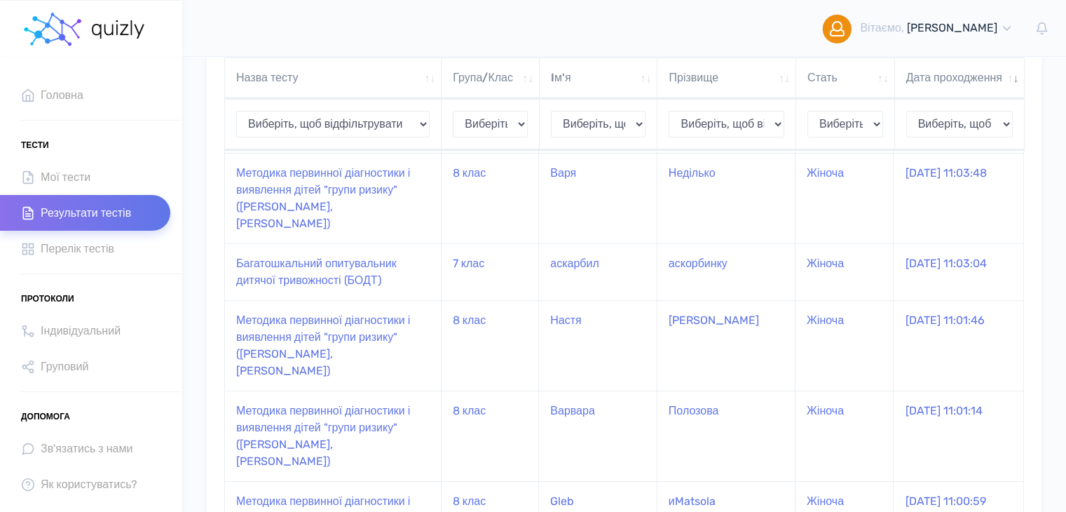
scroll to position [634, 0]
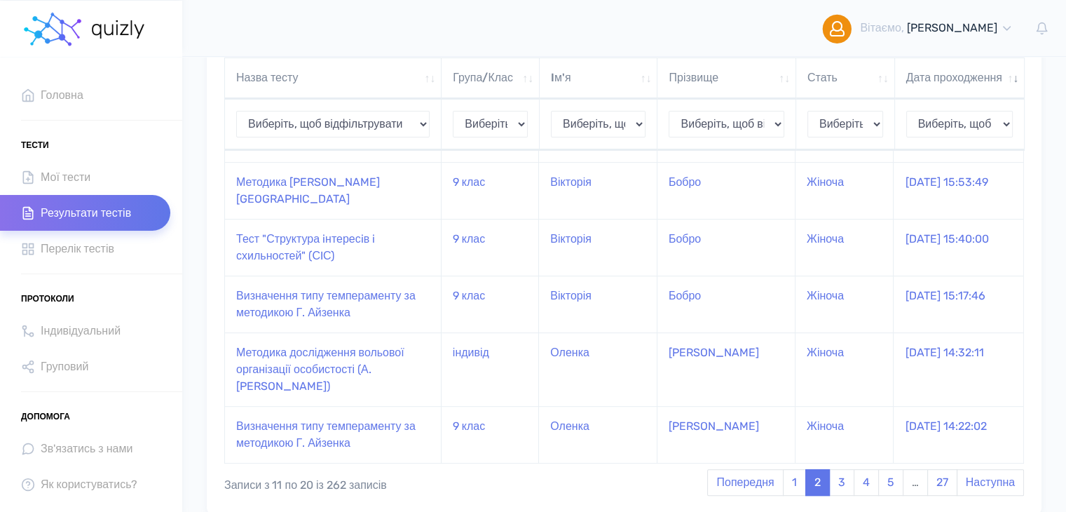
scroll to position [553, 0]
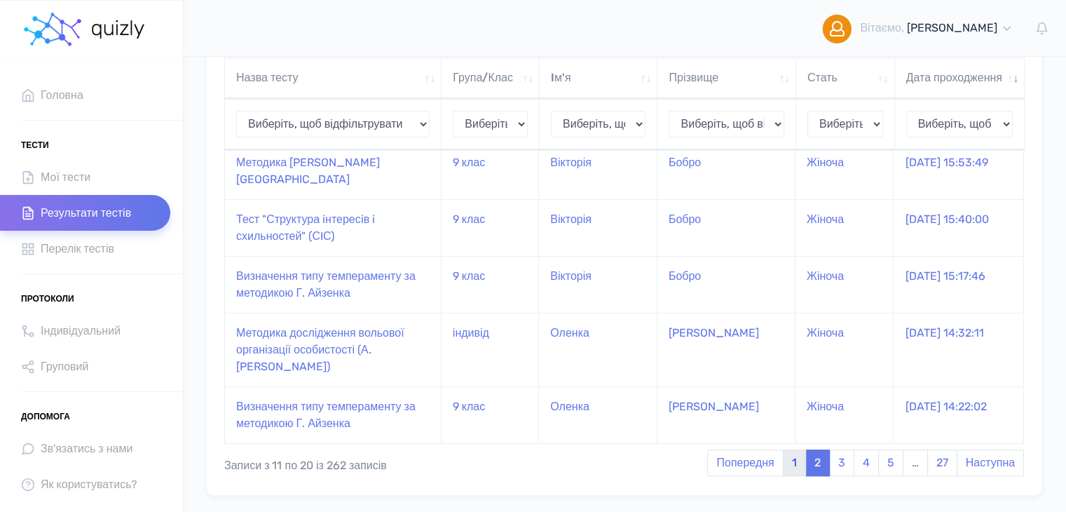
click at [791, 449] on link "1" at bounding box center [794, 462] width 23 height 27
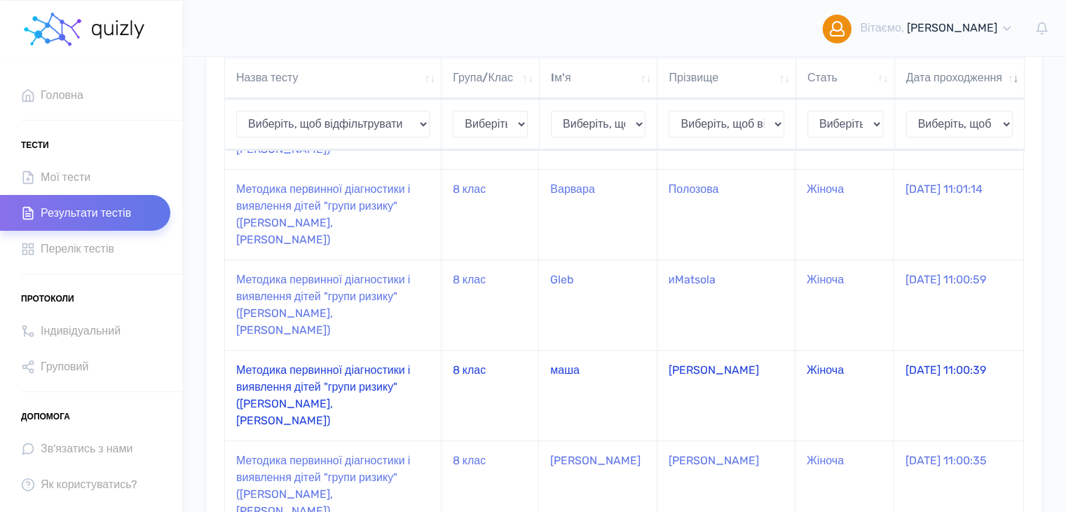
scroll to position [634, 0]
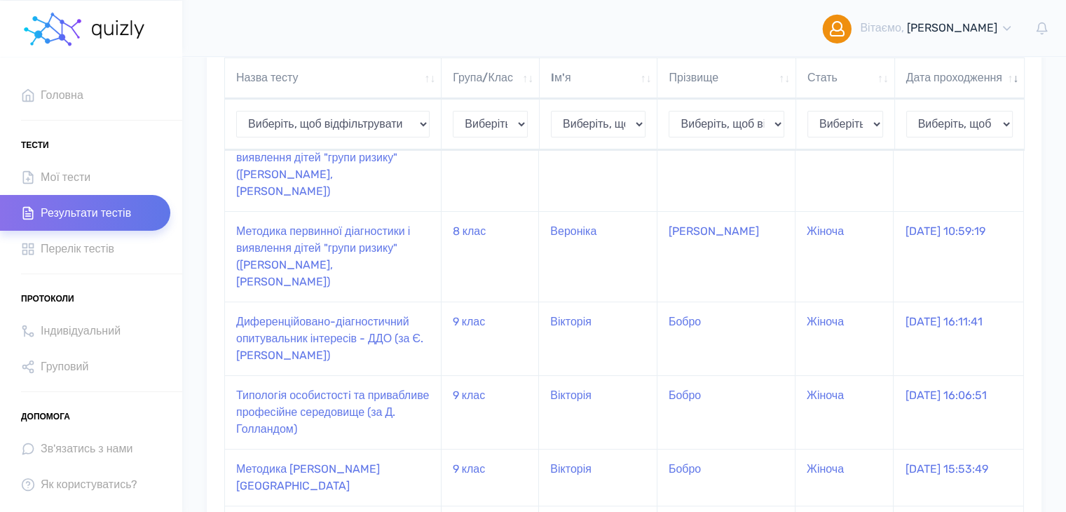
scroll to position [486, 0]
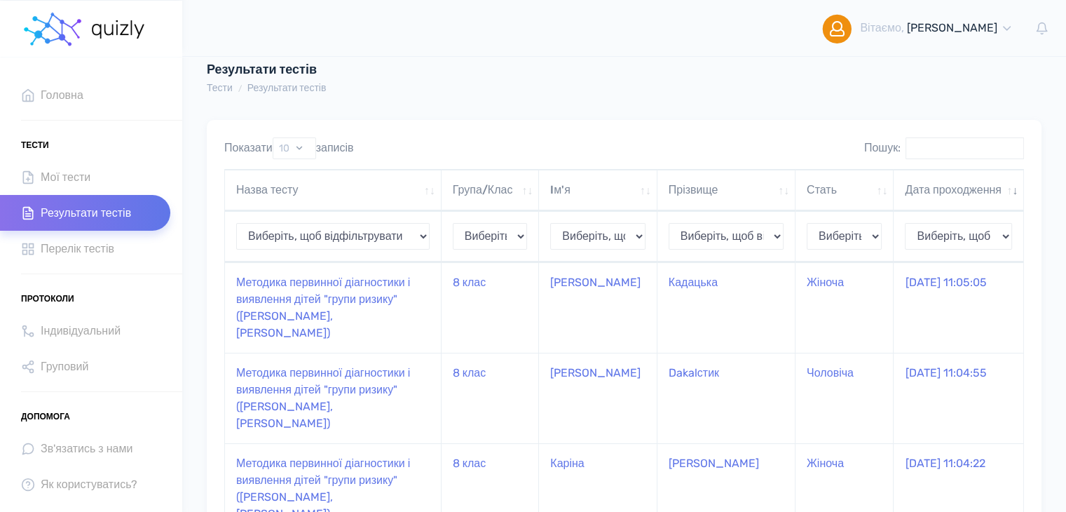
scroll to position [0, 0]
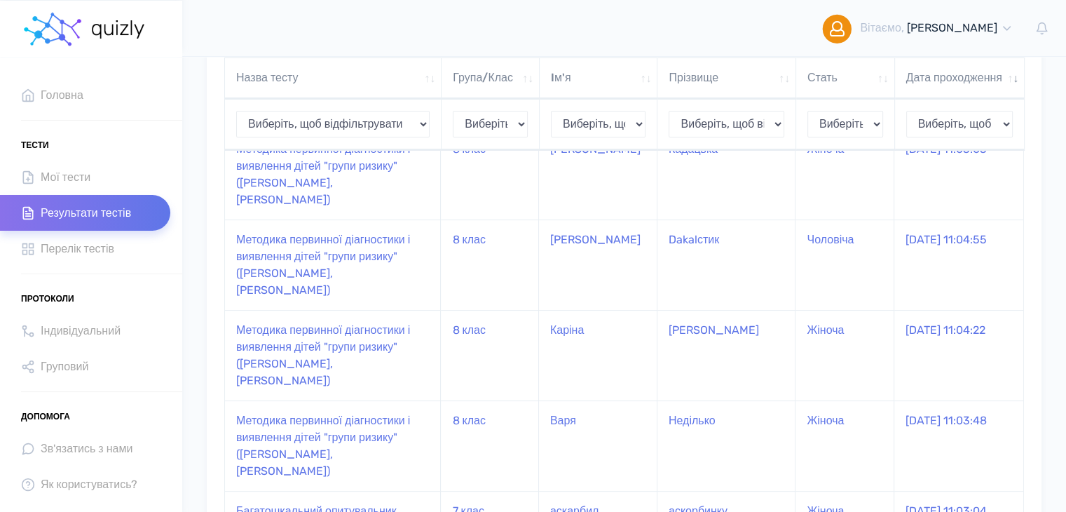
scroll to position [271, 0]
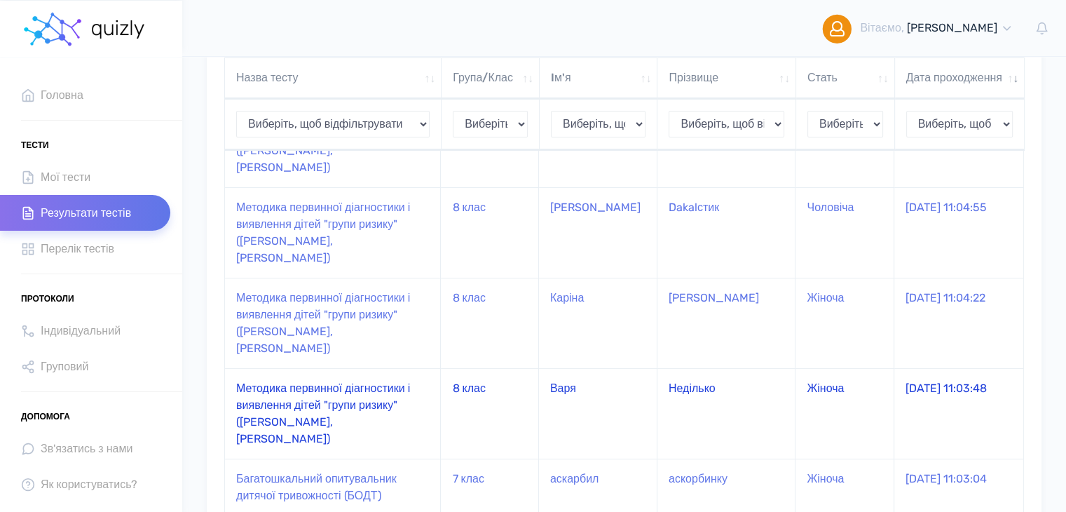
click at [320, 368] on td "Методика первинної діагностики і виявлення дітей "групи ризику" ([PERSON_NAME],…" at bounding box center [333, 413] width 216 height 90
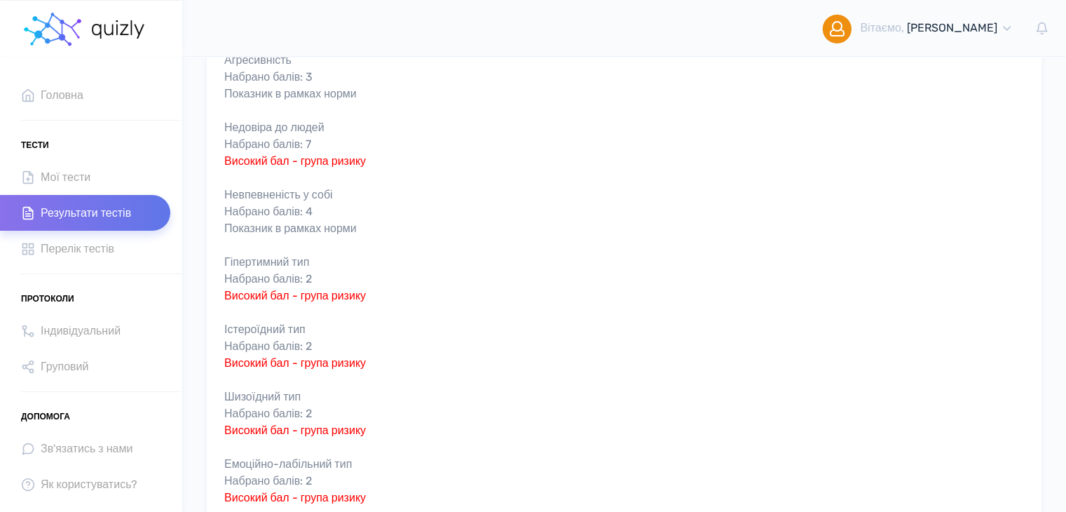
scroll to position [393, 0]
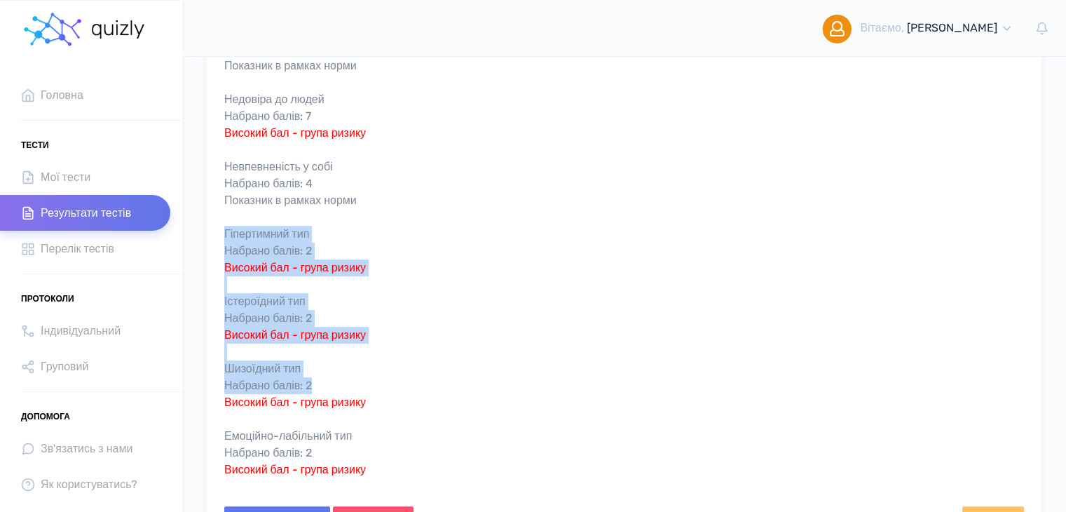
drag, startPoint x: 225, startPoint y: 233, endPoint x: 364, endPoint y: 388, distance: 207.5
click at [364, 388] on div "Відносини в сім'ї Набрано балів: 4 Показник в рамках норми Агресивність Набрано…" at bounding box center [624, 226] width 800 height 538
click at [461, 360] on div "Відносини в сім'ї Набрано балів: 4 Показник в рамках норми Агресивність Набрано…" at bounding box center [624, 226] width 800 height 538
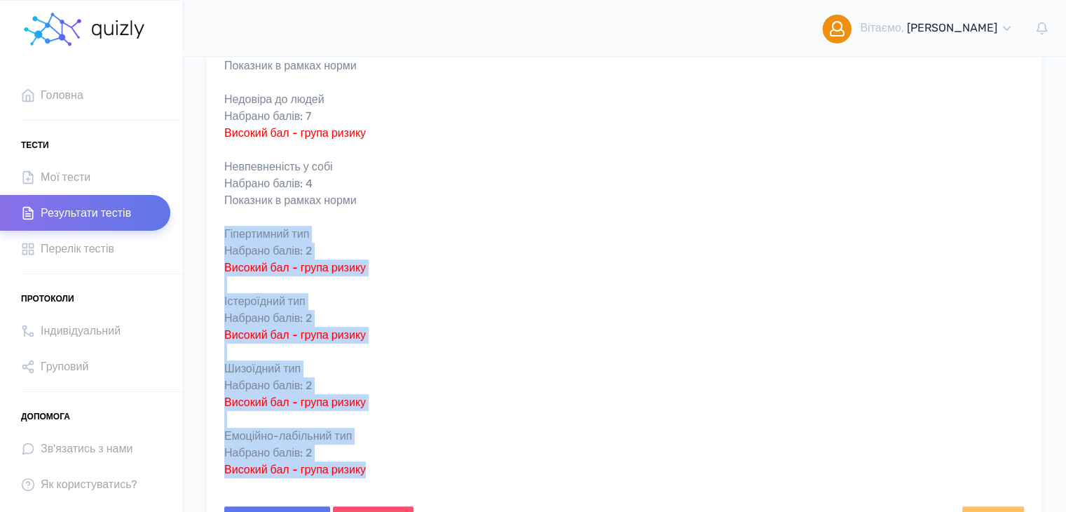
drag, startPoint x: 224, startPoint y: 235, endPoint x: 491, endPoint y: 466, distance: 353.3
click at [491, 466] on div "Результат тесту: Відносини в сім'ї Набрано балів: 4 Показник в рамках норми Агр…" at bounding box center [624, 211] width 821 height 566
copy div "Гіпертимний тип Набрано балів: 2 Високий бал - група ризику Істероїдний тип Наб…"
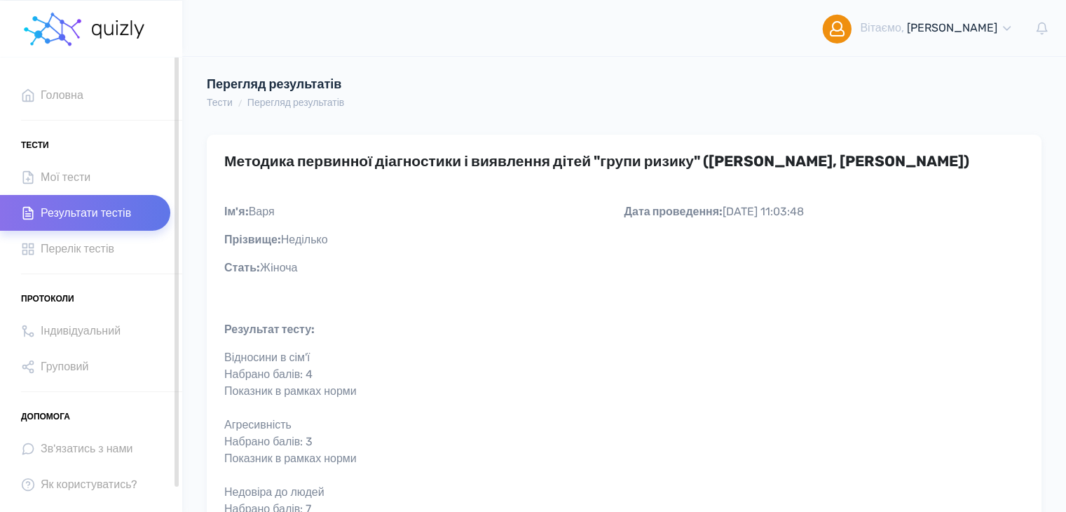
click at [102, 211] on span "Результати тестів" at bounding box center [86, 212] width 90 height 19
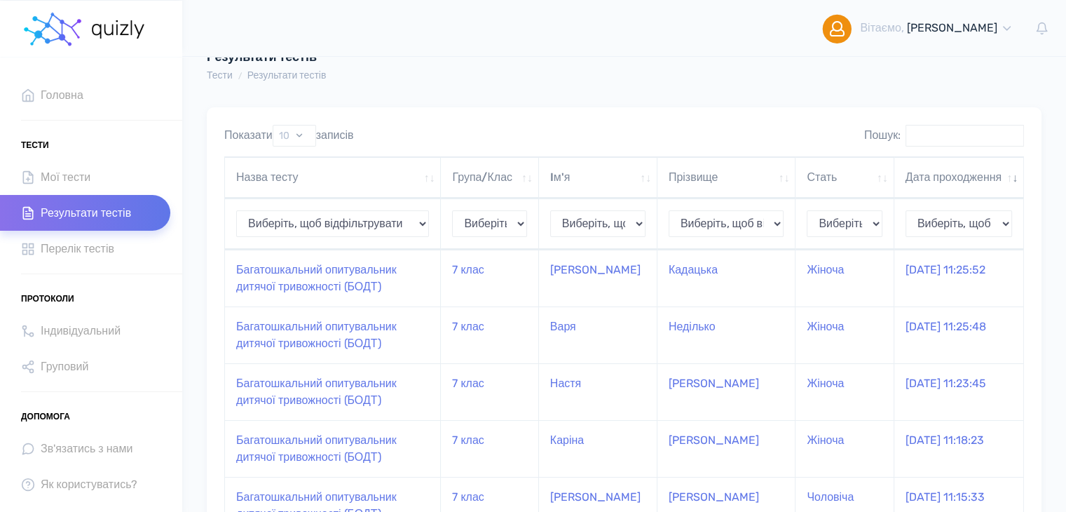
scroll to position [28, 0]
click at [305, 362] on td "Багатошкальний опитувальник дитячої тривожності (БОДТ)" at bounding box center [333, 334] width 216 height 57
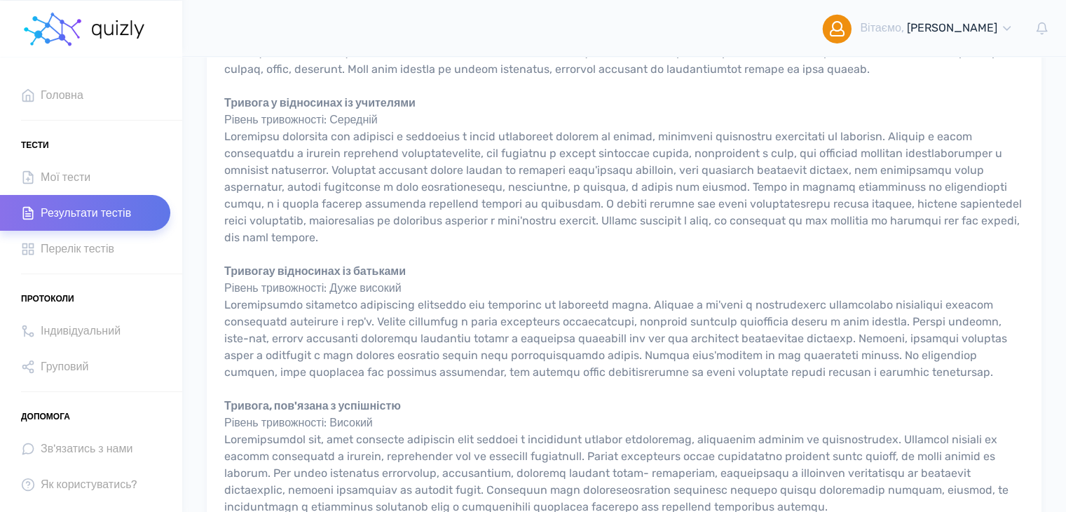
scroll to position [778, 0]
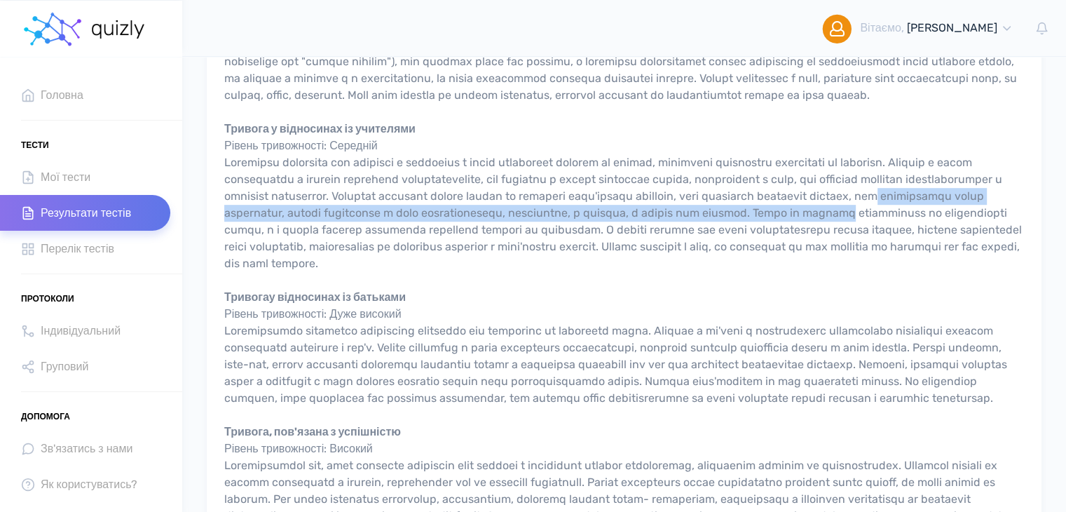
drag, startPoint x: 1063, startPoint y: 222, endPoint x: 1063, endPoint y: 208, distance: 13.3
click at [1063, 208] on div "Багатошкальний опитувальник дитячої тривожності (БОДТ) Дата проведення: 22.09.2…" at bounding box center [624, 256] width 884 height 1849
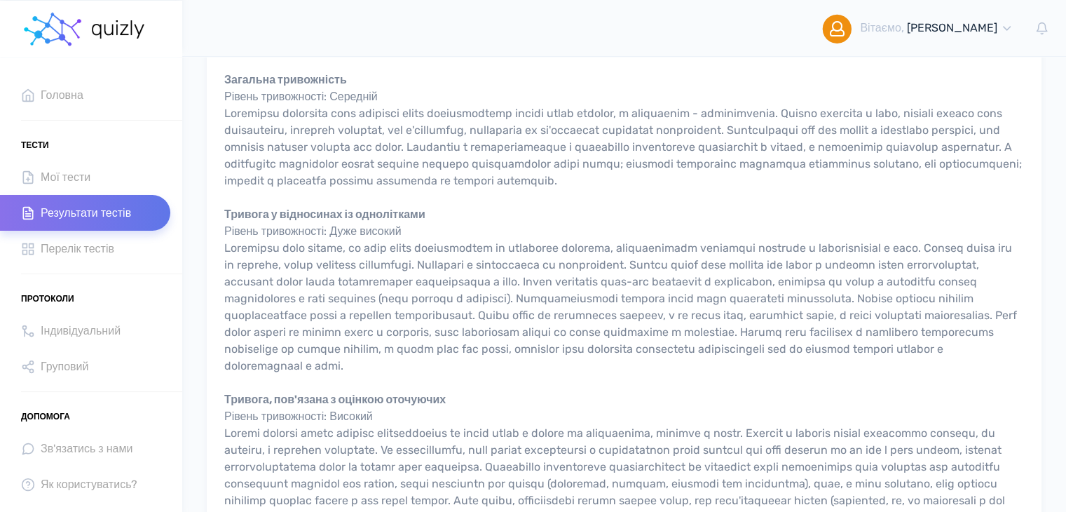
scroll to position [334, 0]
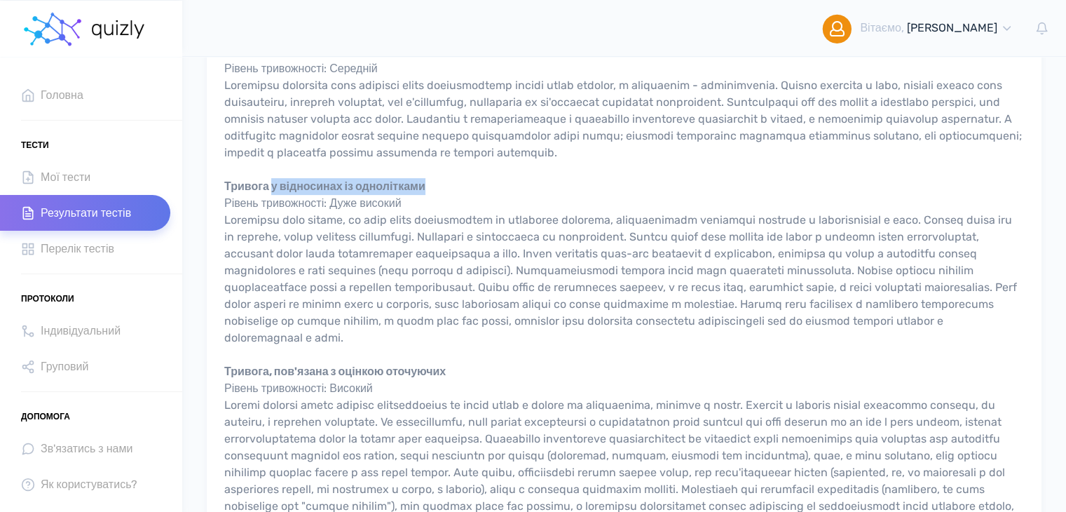
drag, startPoint x: 276, startPoint y: 184, endPoint x: 435, endPoint y: 183, distance: 158.4
click at [426, 183] on b "Тривога у відносинах із однолітками" at bounding box center [324, 185] width 201 height 13
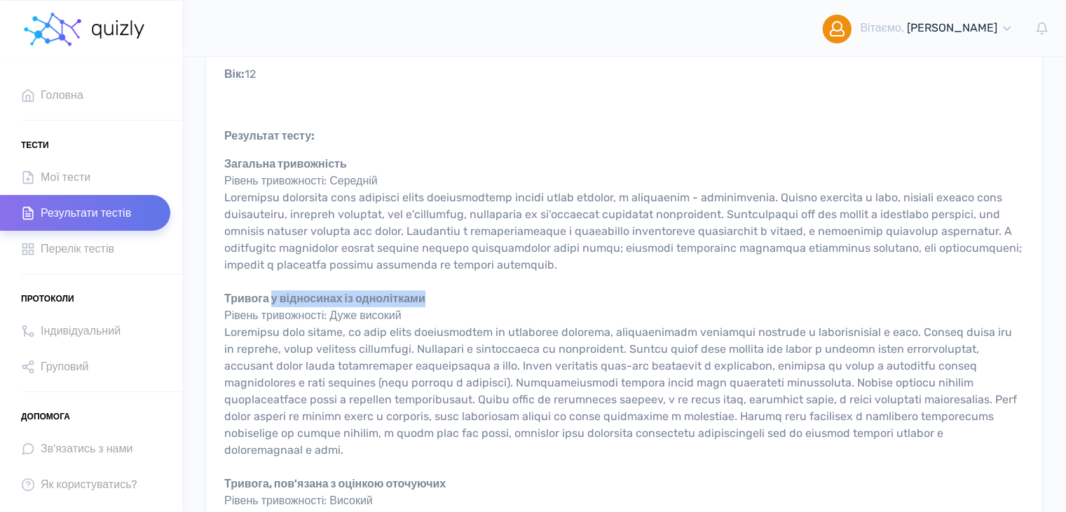
scroll to position [193, 0]
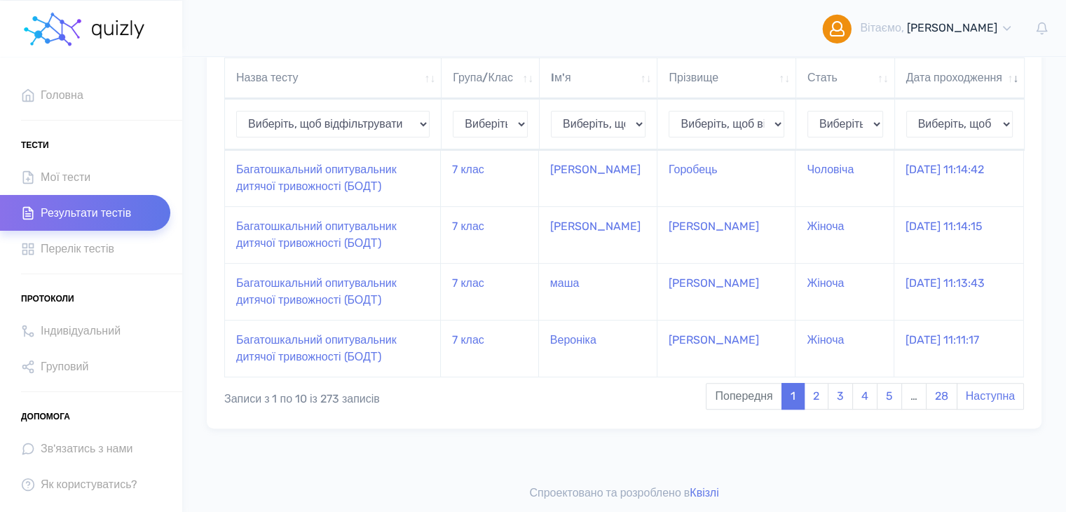
scroll to position [482, 0]
click at [816, 399] on link "2" at bounding box center [816, 396] width 25 height 27
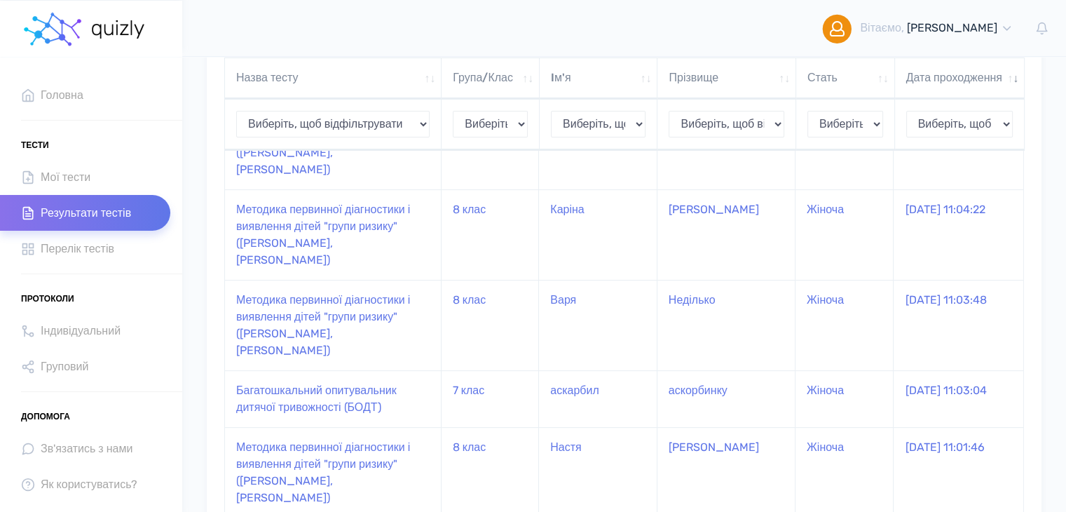
scroll to position [353, 0]
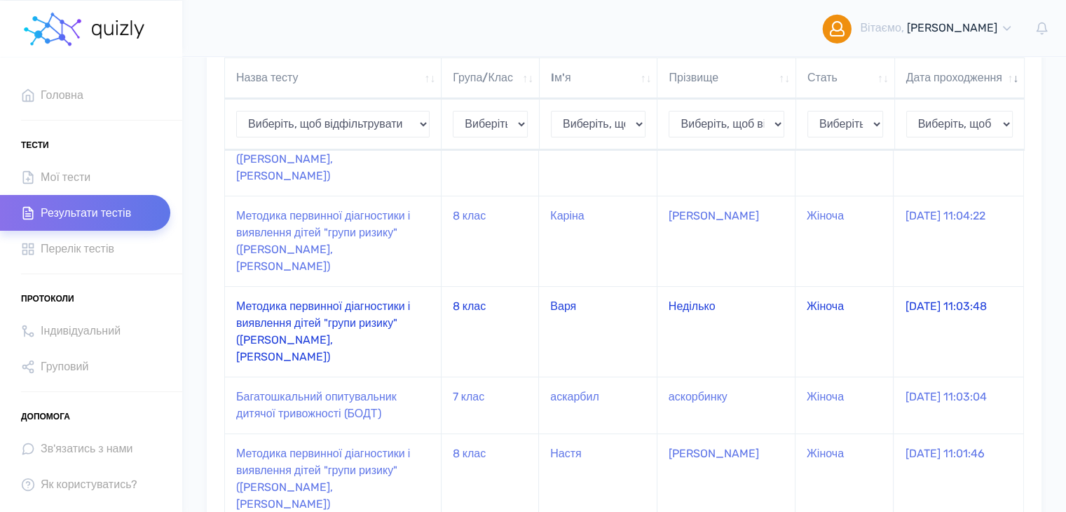
click at [297, 286] on td "Методика первинної діагностики і виявлення дітей "групи ризику" ([PERSON_NAME],…" at bounding box center [333, 331] width 217 height 90
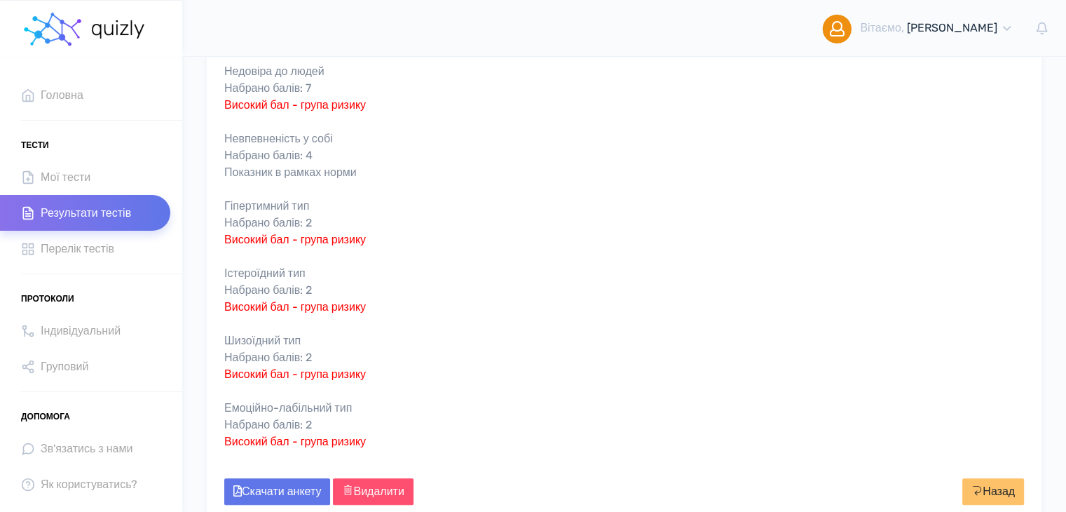
scroll to position [422, 0]
